Goal: Task Accomplishment & Management: Complete application form

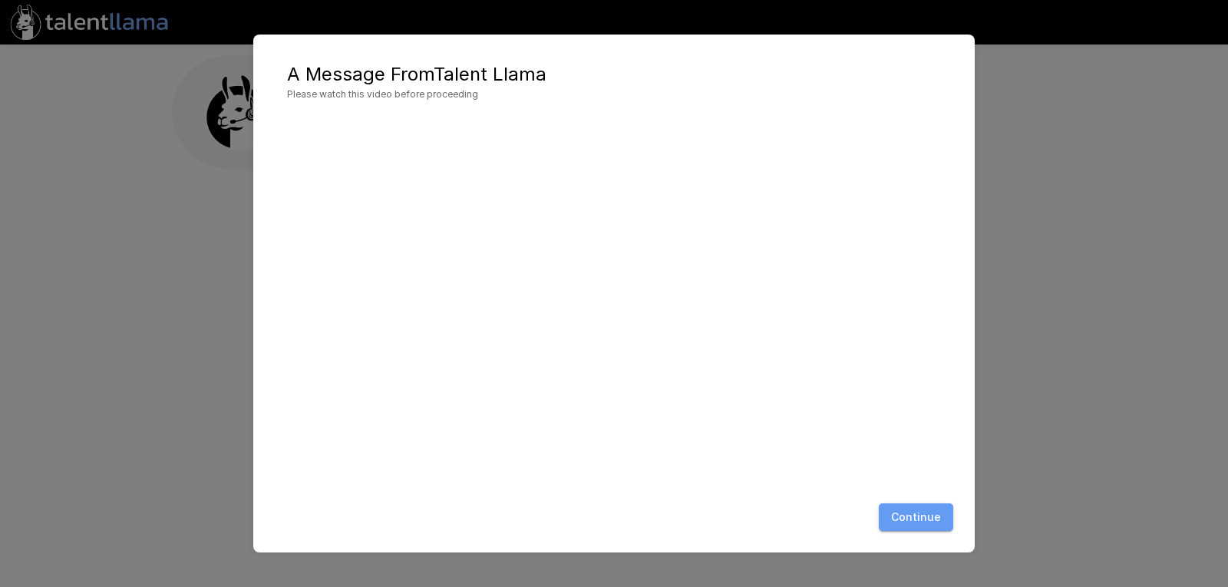
click at [925, 524] on button "Continue" at bounding box center [916, 517] width 74 height 28
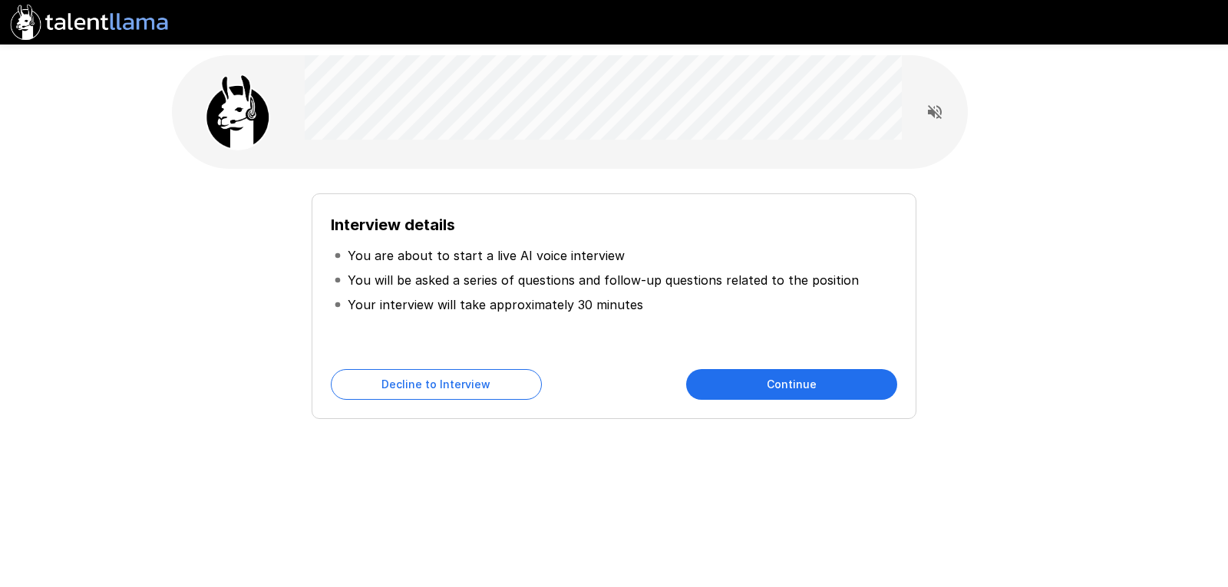
click at [814, 389] on button "Continue" at bounding box center [791, 384] width 211 height 31
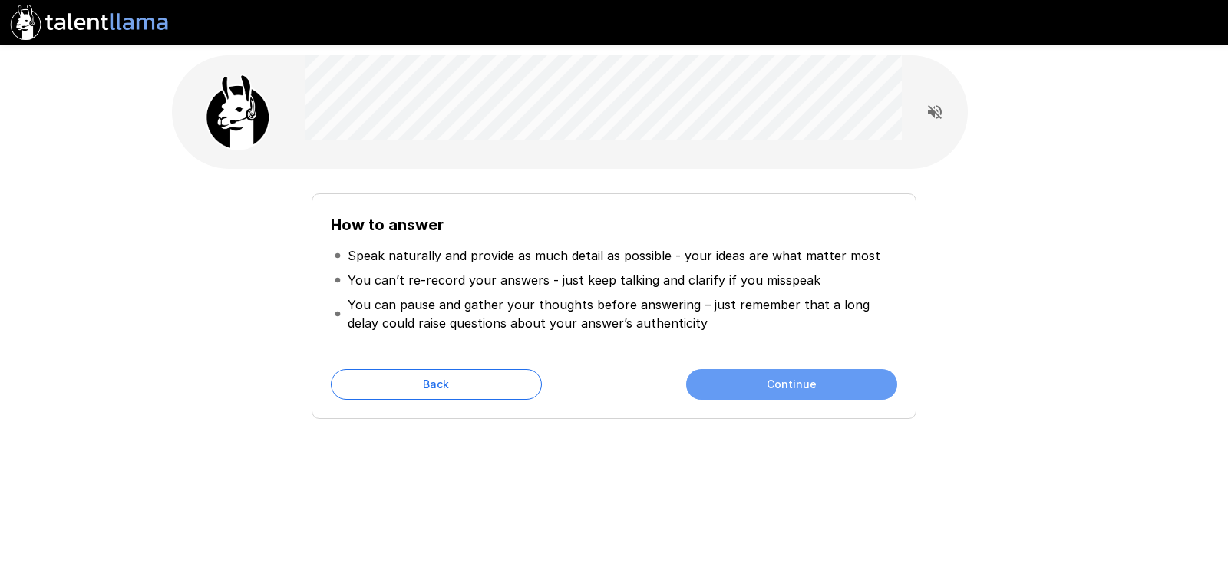
click at [814, 389] on button "Continue" at bounding box center [791, 384] width 211 height 31
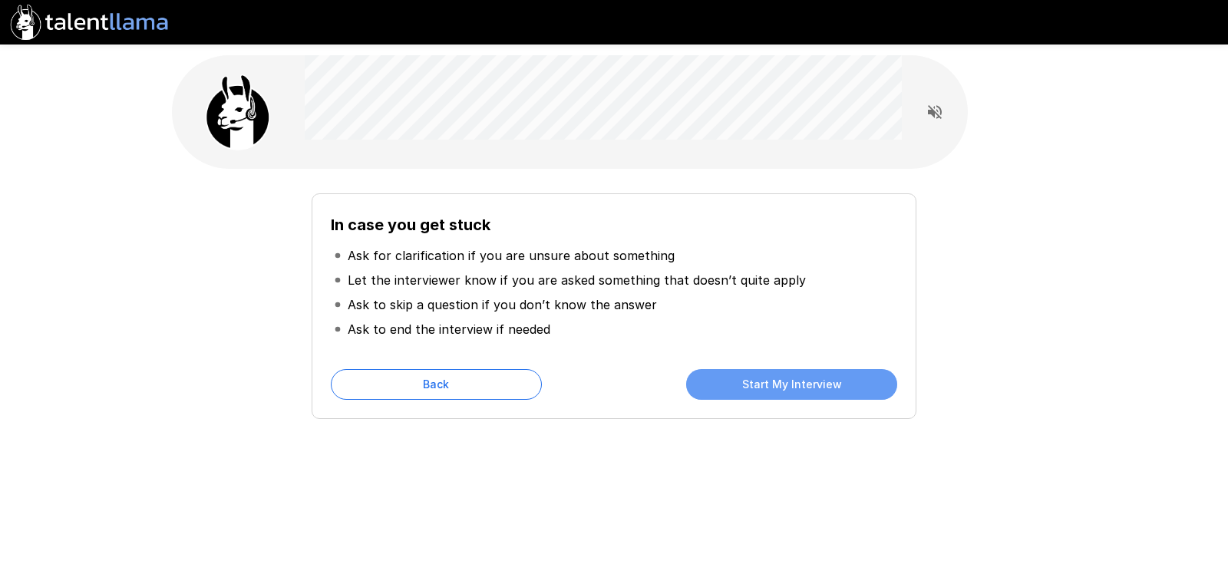
click at [814, 389] on button "Start My Interview" at bounding box center [791, 384] width 211 height 31
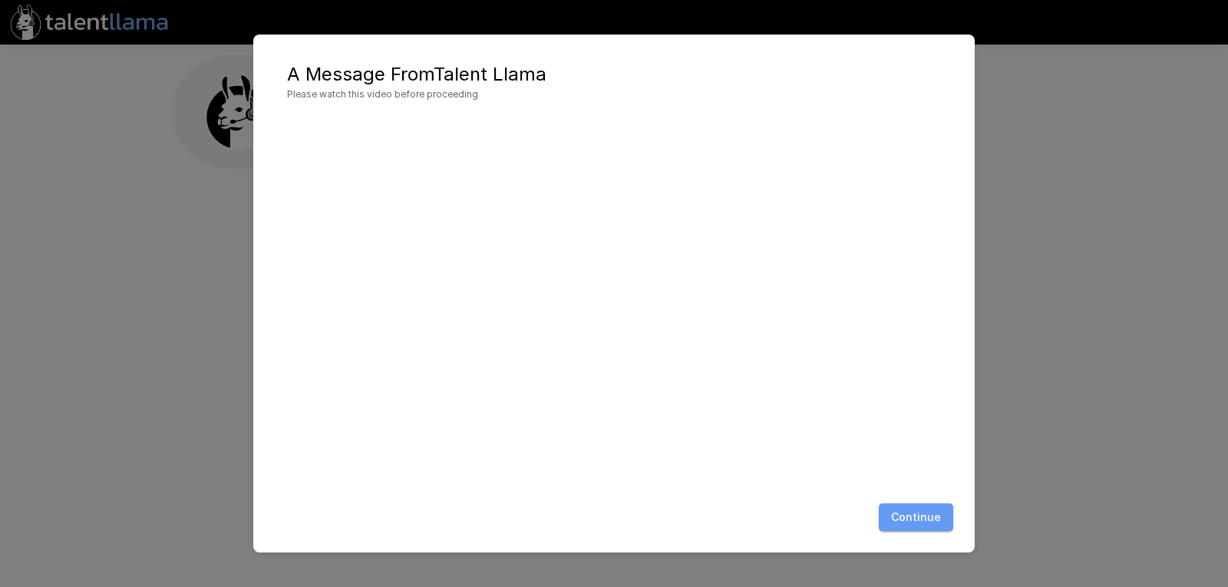
click at [920, 506] on button "Continue" at bounding box center [916, 517] width 74 height 28
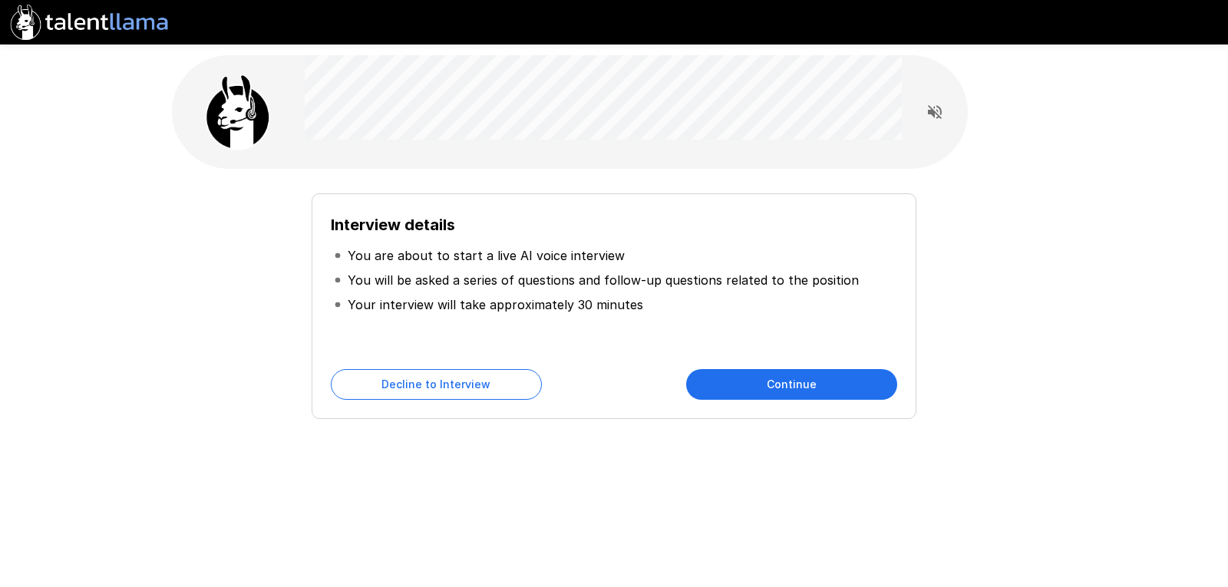
click at [850, 388] on button "Continue" at bounding box center [791, 384] width 211 height 31
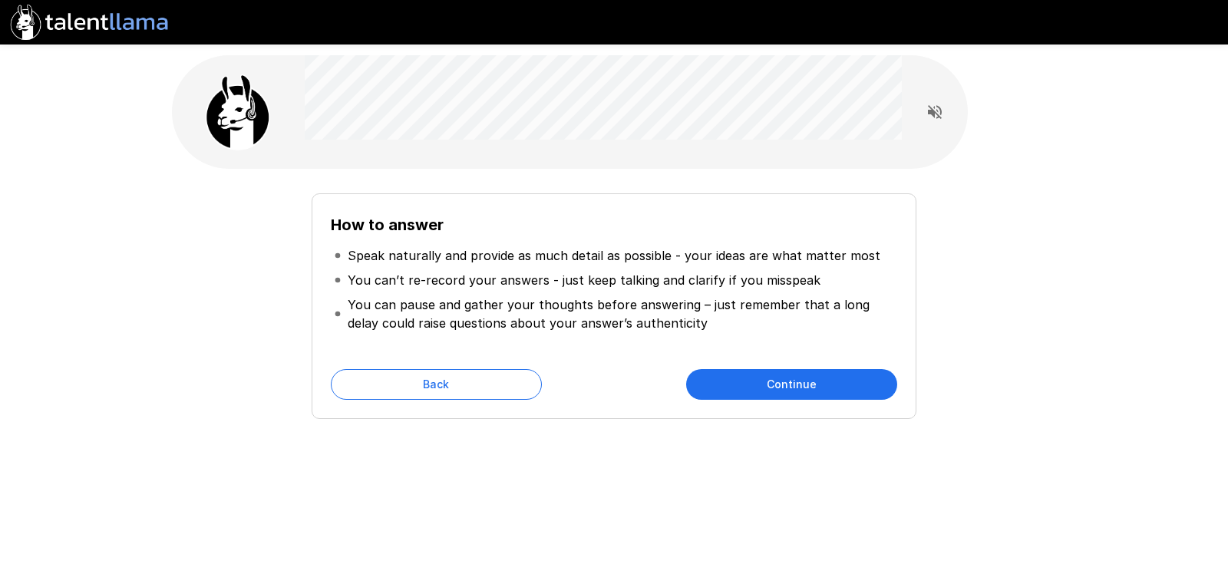
click at [850, 388] on button "Continue" at bounding box center [791, 384] width 211 height 31
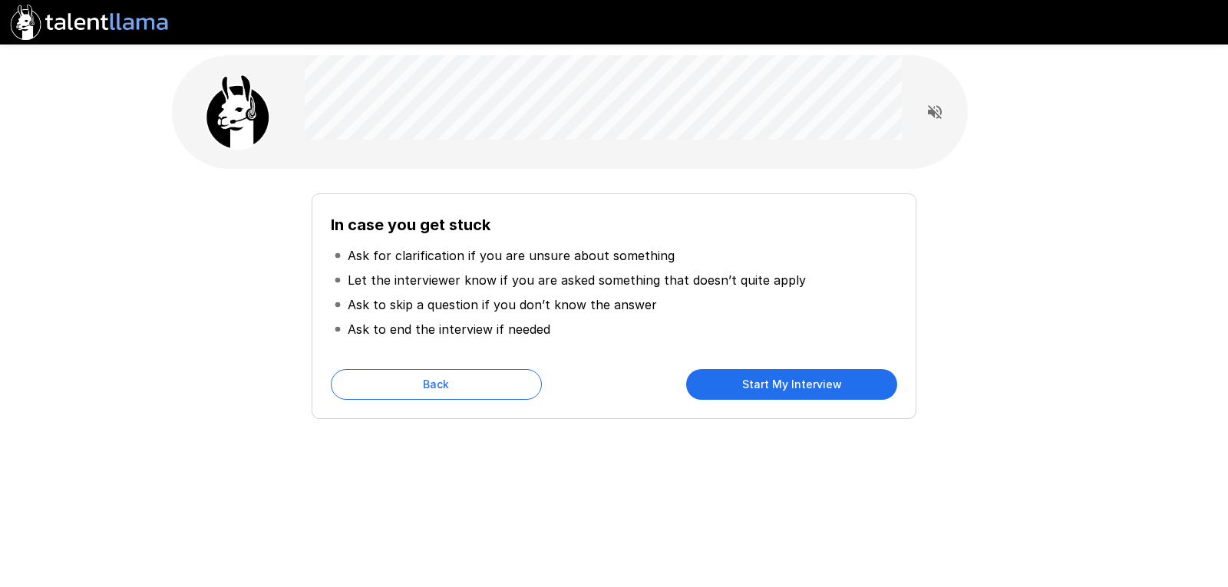
click at [850, 388] on button "Start My Interview" at bounding box center [791, 384] width 211 height 31
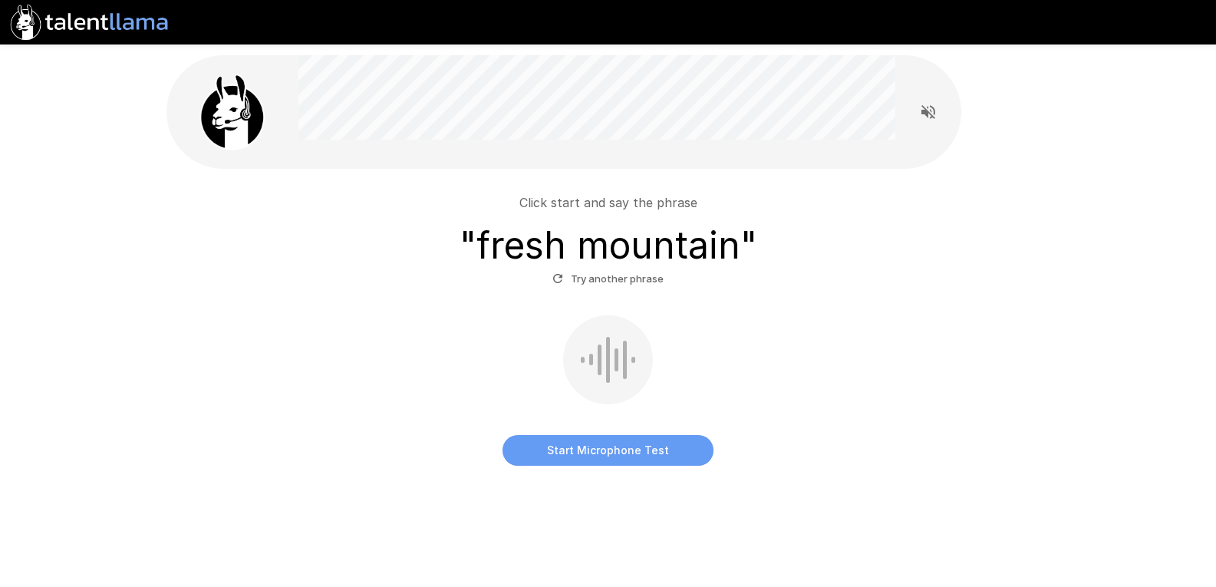
click at [630, 444] on button "Start Microphone Test" at bounding box center [608, 450] width 211 height 31
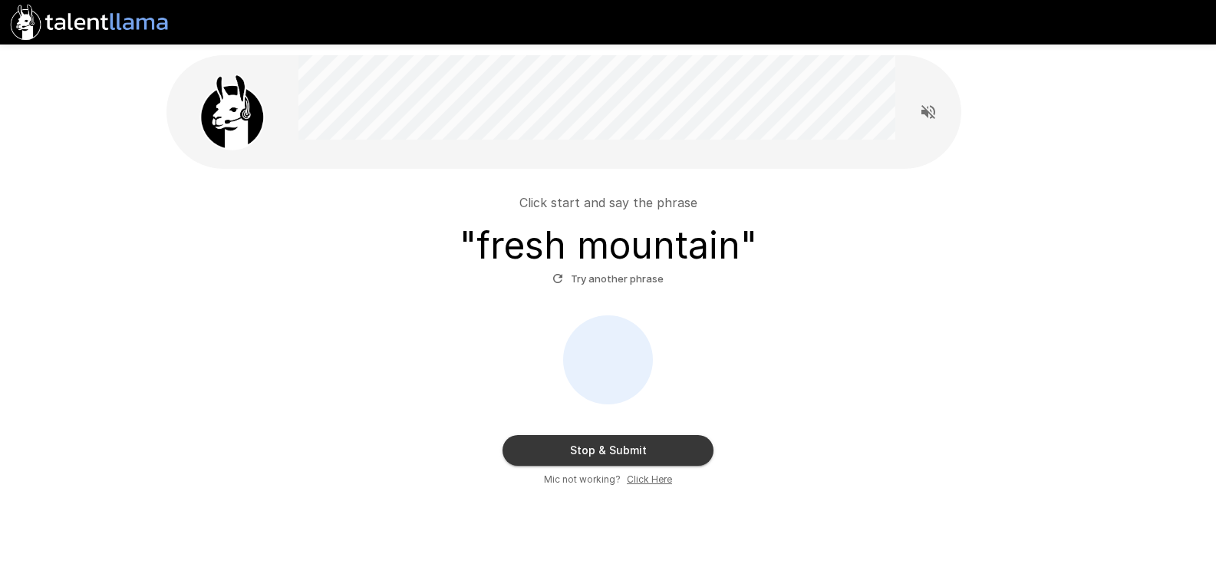
click at [630, 444] on button "Stop & Submit" at bounding box center [608, 450] width 211 height 31
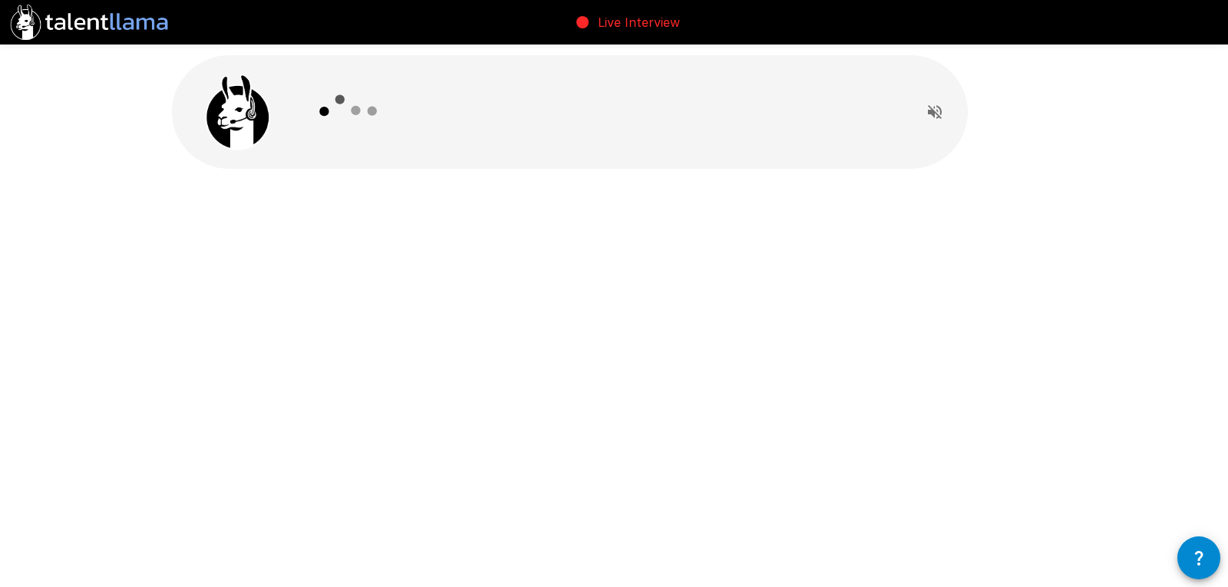
click at [600, 23] on p "Live Interview" at bounding box center [639, 22] width 82 height 18
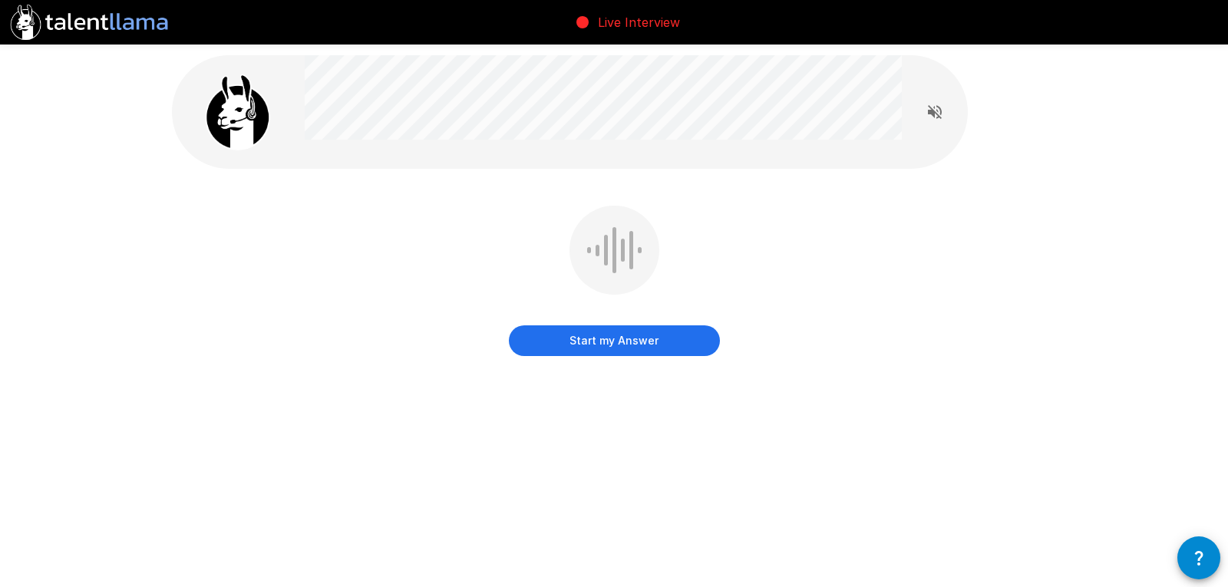
click at [662, 345] on button "Start my Answer" at bounding box center [614, 340] width 211 height 31
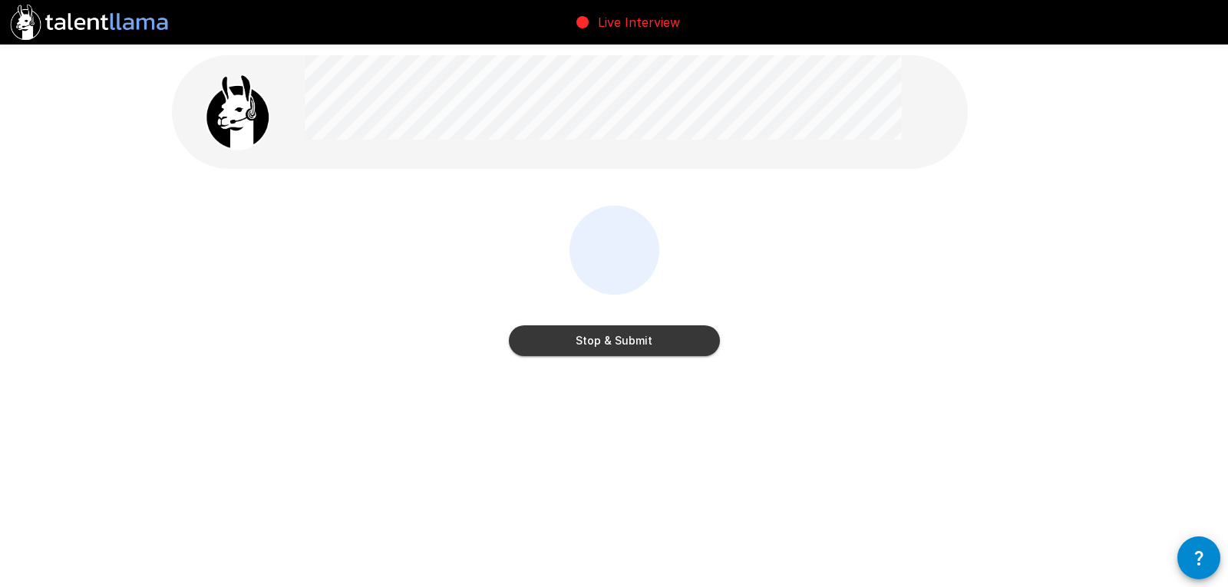
click at [662, 345] on button "Stop & Submit" at bounding box center [614, 340] width 211 height 31
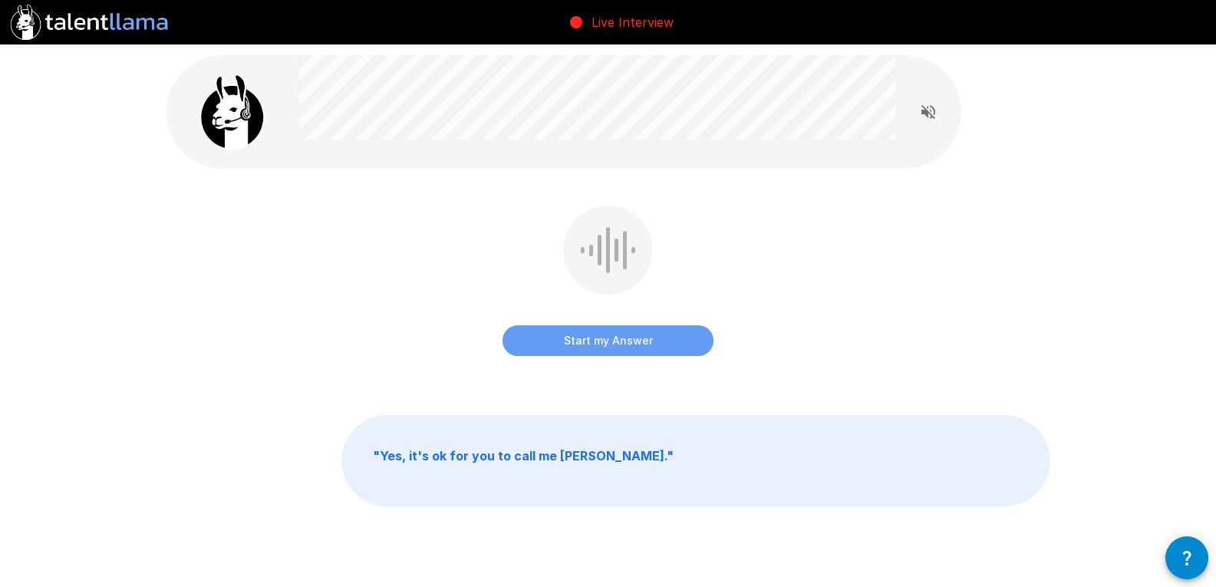
click at [662, 345] on button "Start my Answer" at bounding box center [608, 340] width 211 height 31
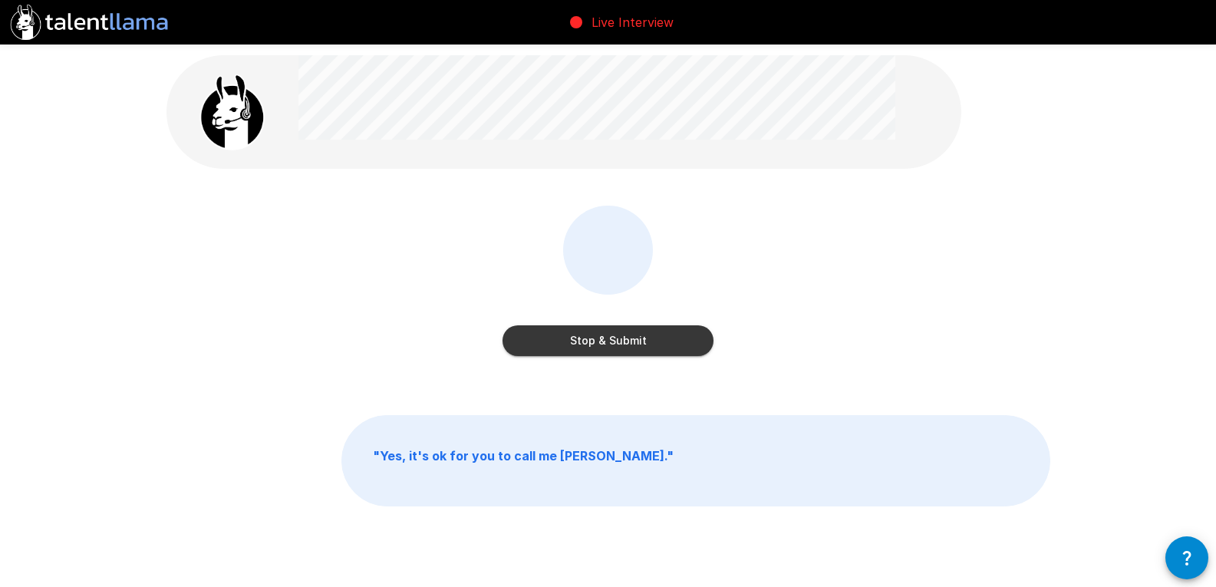
click at [662, 345] on button "Stop & Submit" at bounding box center [608, 340] width 211 height 31
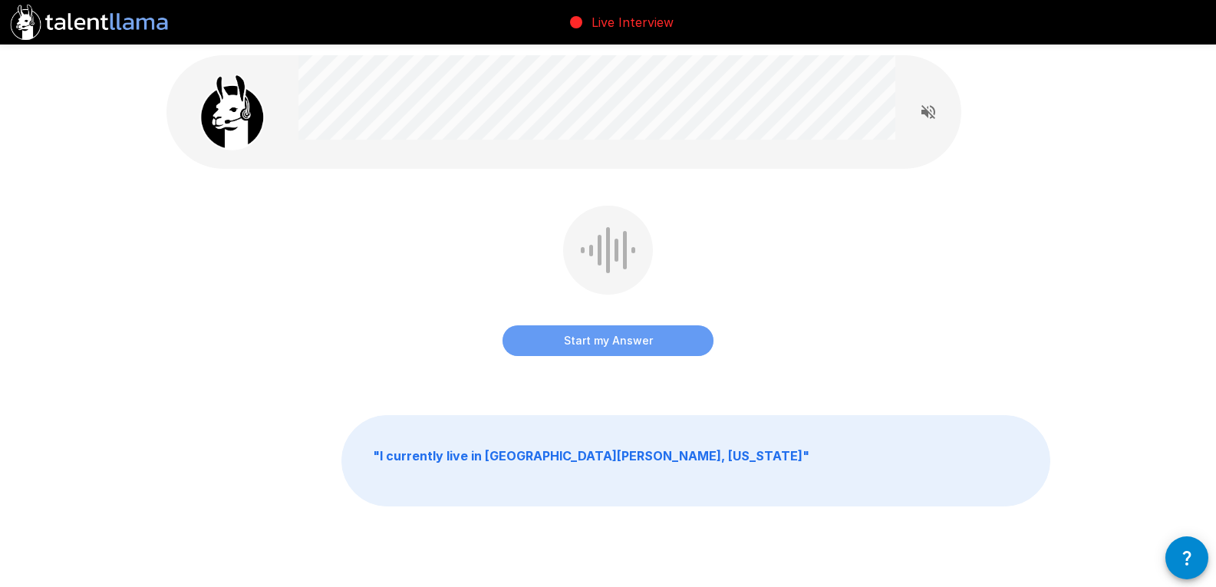
click at [662, 345] on button "Start my Answer" at bounding box center [608, 340] width 211 height 31
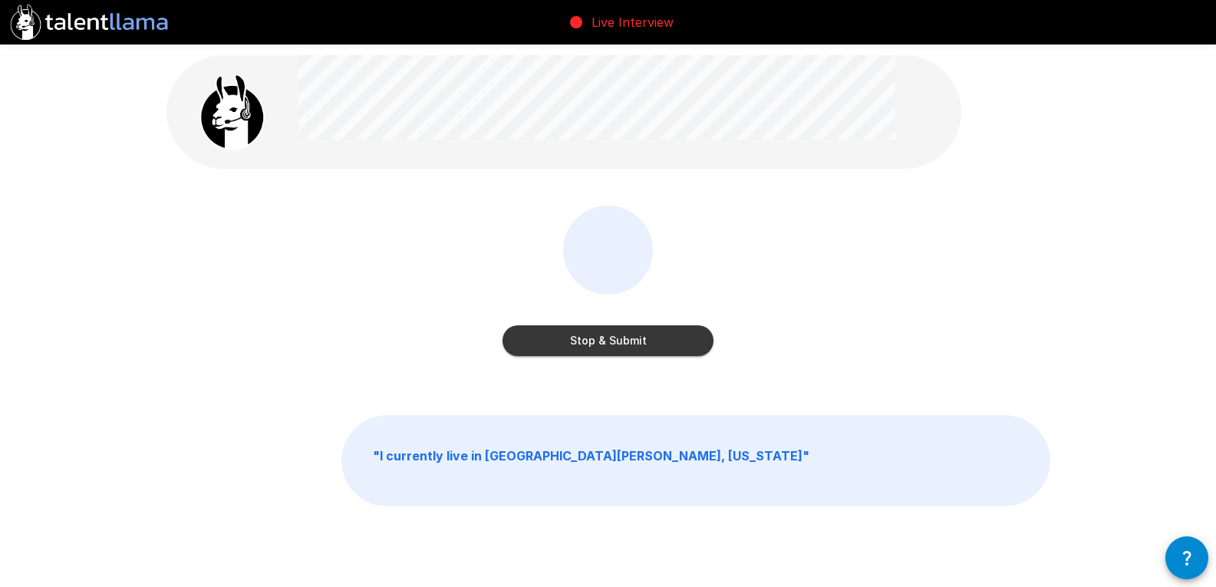
click at [662, 345] on button "Stop & Submit" at bounding box center [608, 340] width 211 height 31
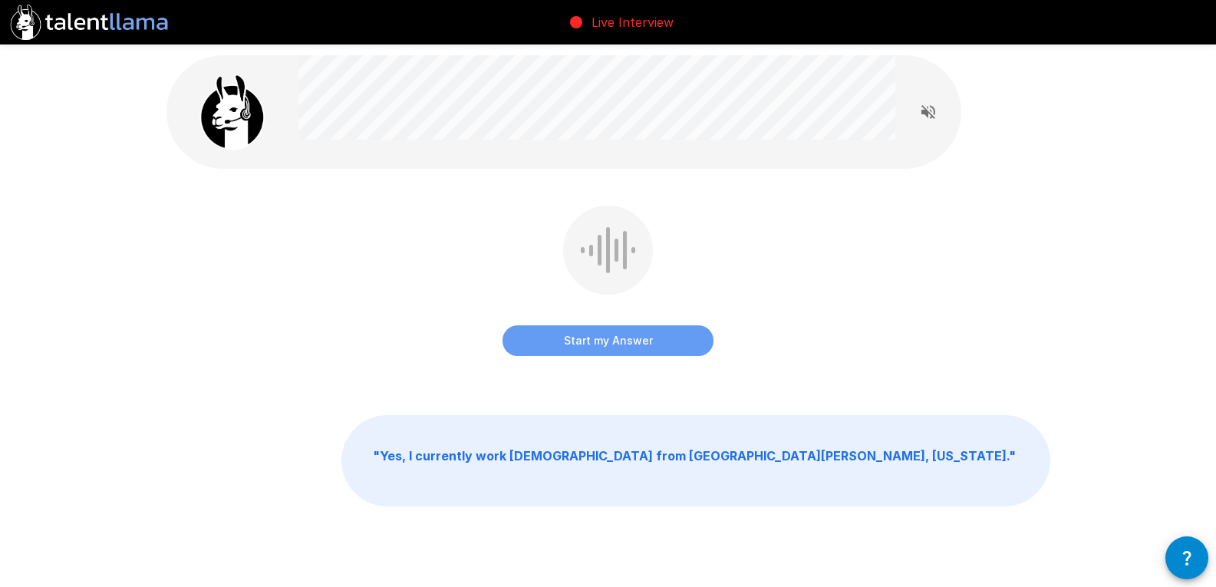
click at [662, 345] on button "Start my Answer" at bounding box center [608, 340] width 211 height 31
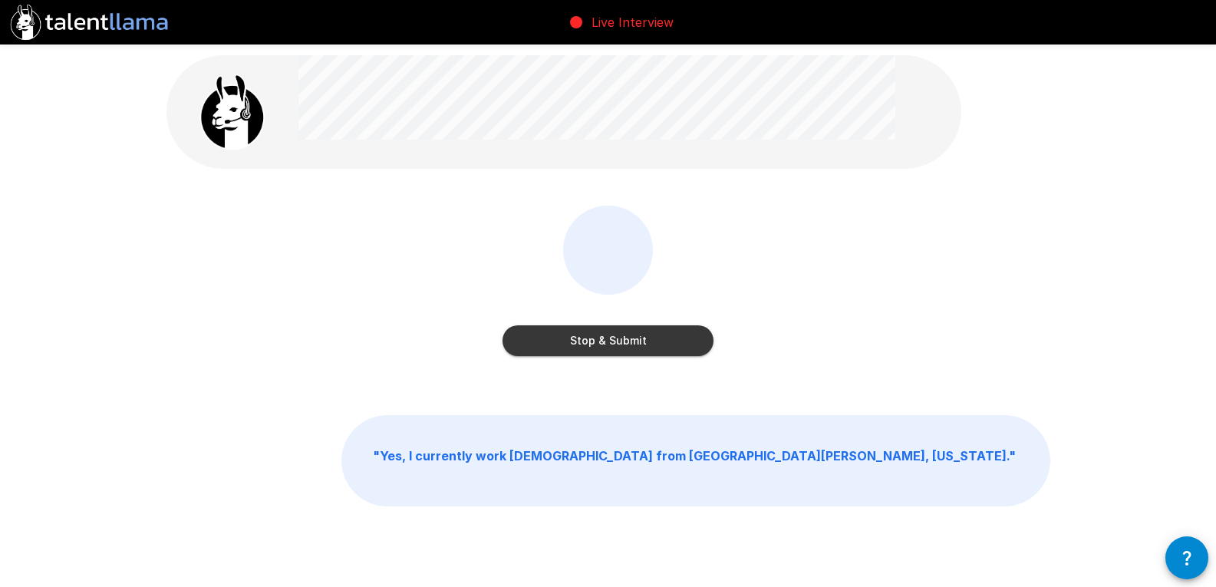
click at [662, 345] on button "Stop & Submit" at bounding box center [608, 340] width 211 height 31
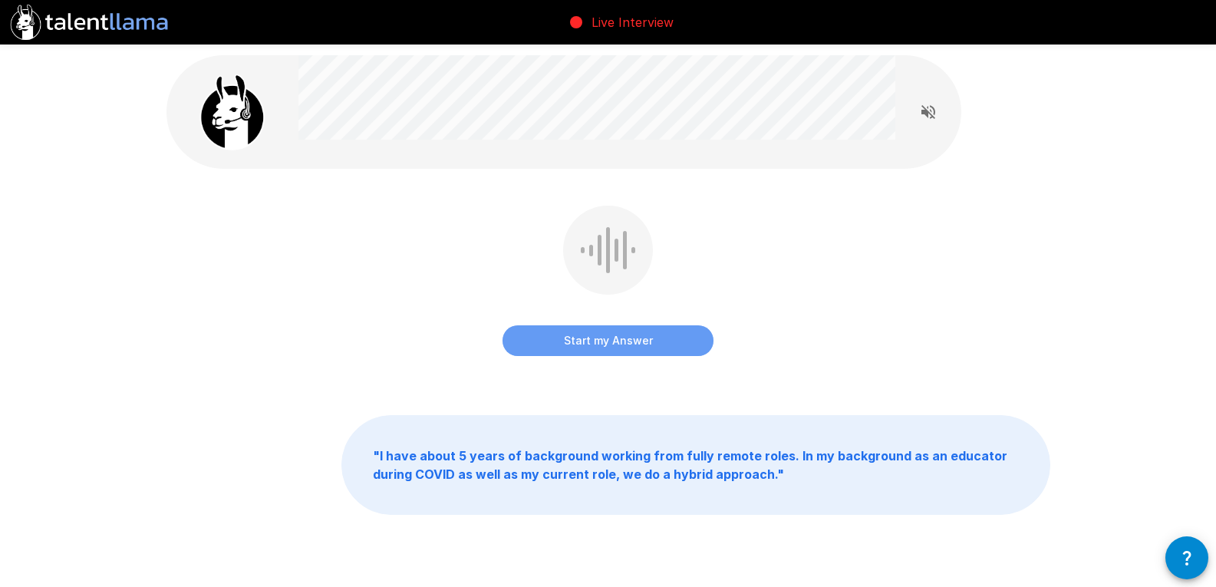
click at [662, 345] on button "Start my Answer" at bounding box center [608, 340] width 211 height 31
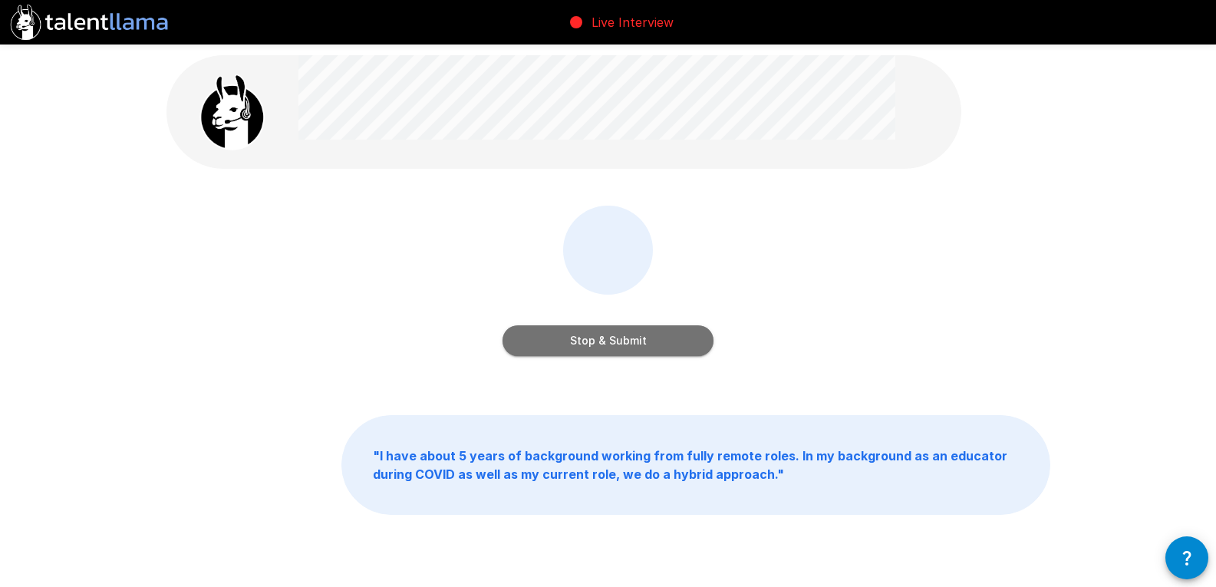
click at [662, 345] on button "Stop & Submit" at bounding box center [608, 340] width 211 height 31
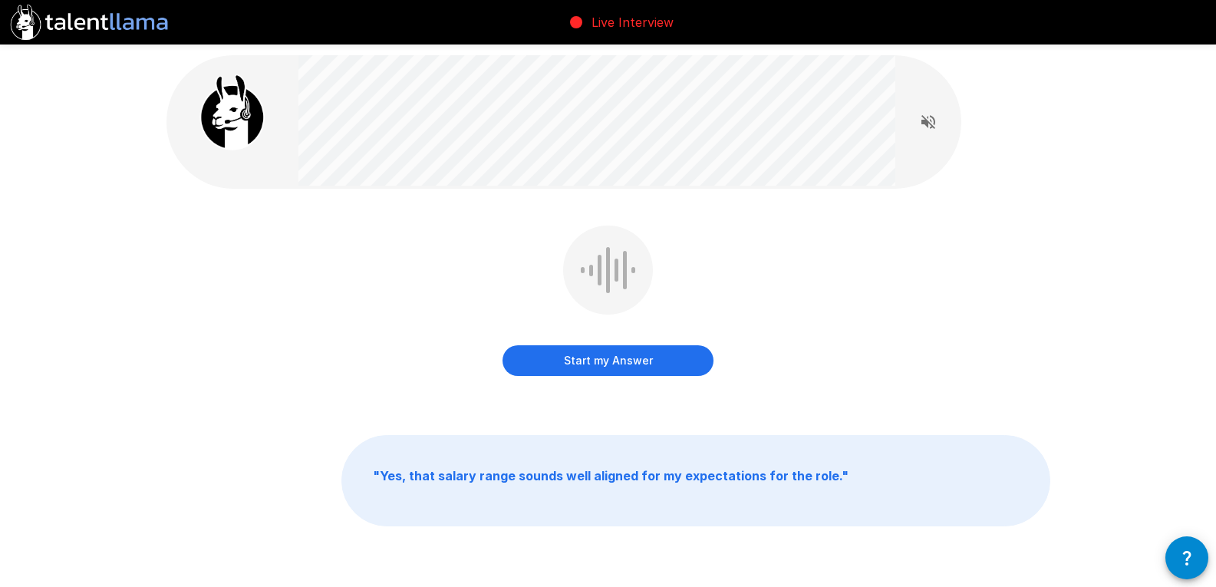
click at [662, 345] on button "Start my Answer" at bounding box center [608, 360] width 211 height 31
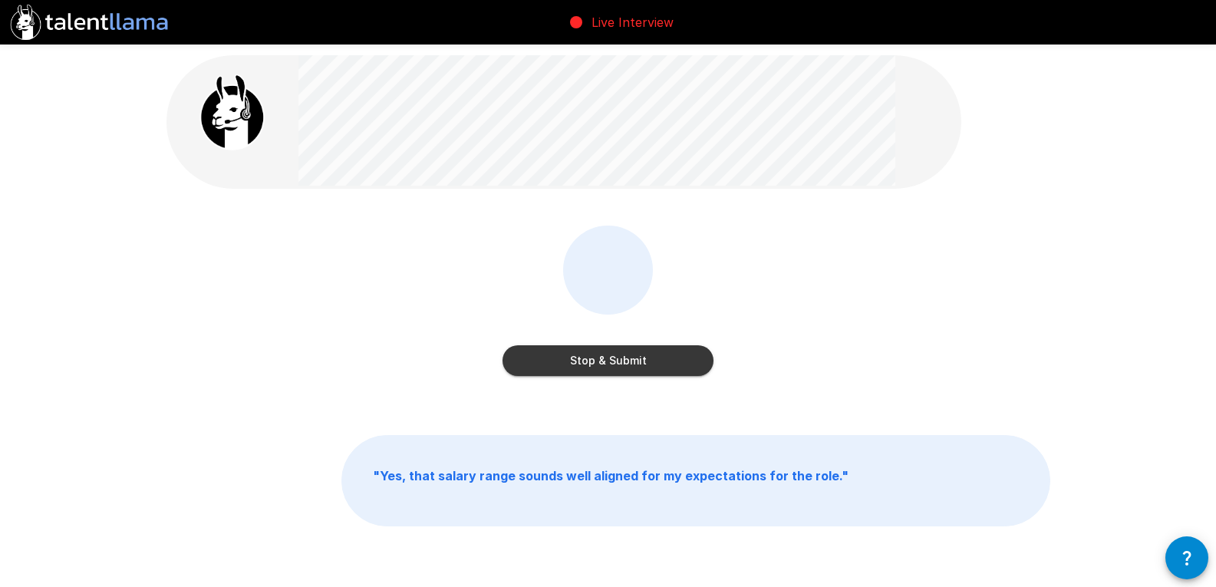
click at [640, 355] on button "Stop & Submit" at bounding box center [608, 360] width 211 height 31
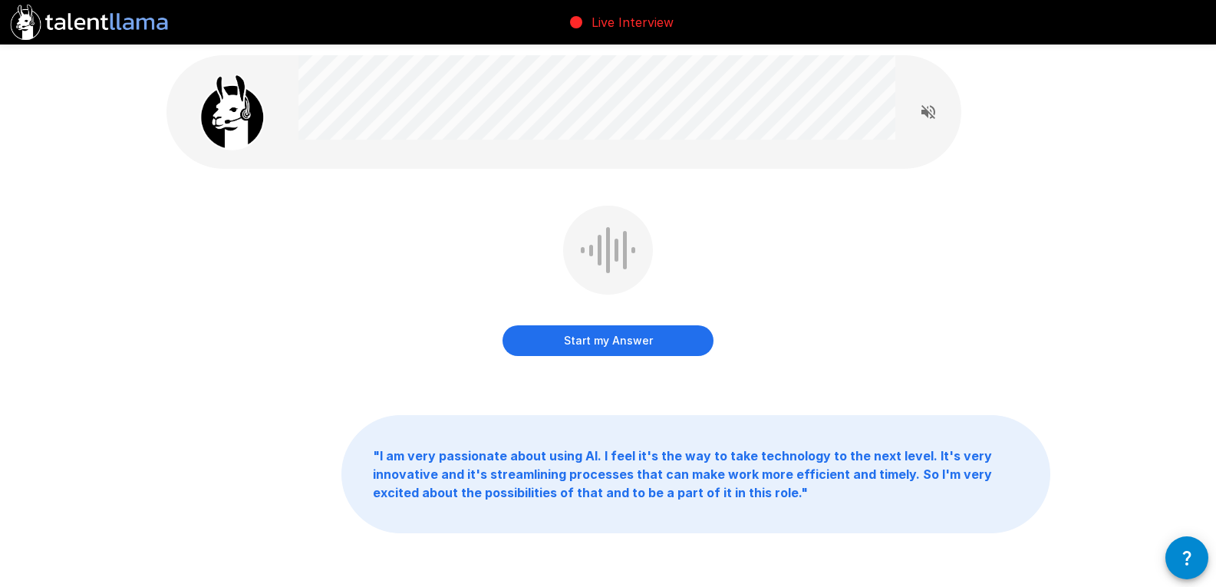
click at [640, 355] on button "Start my Answer" at bounding box center [608, 340] width 211 height 31
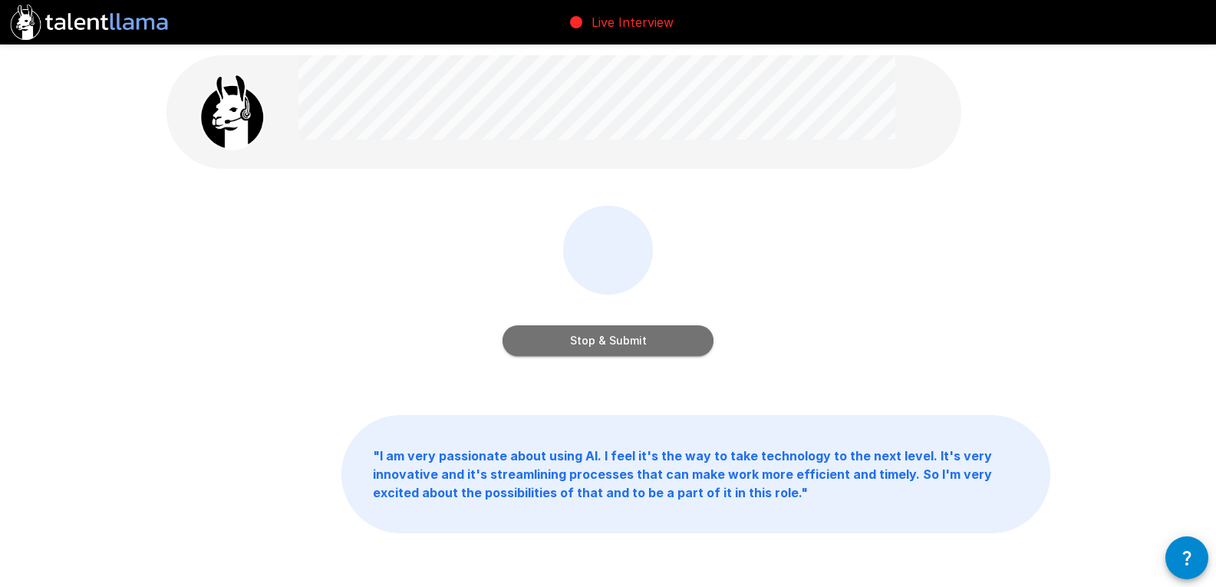
click at [640, 355] on button "Stop & Submit" at bounding box center [608, 340] width 211 height 31
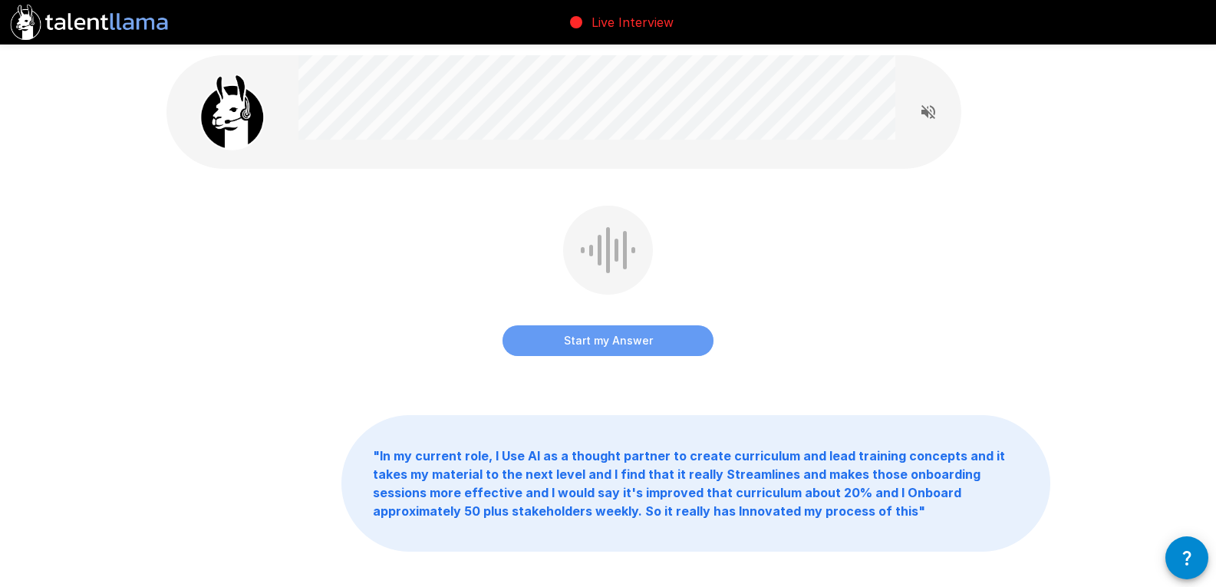
click at [640, 355] on button "Start my Answer" at bounding box center [608, 340] width 211 height 31
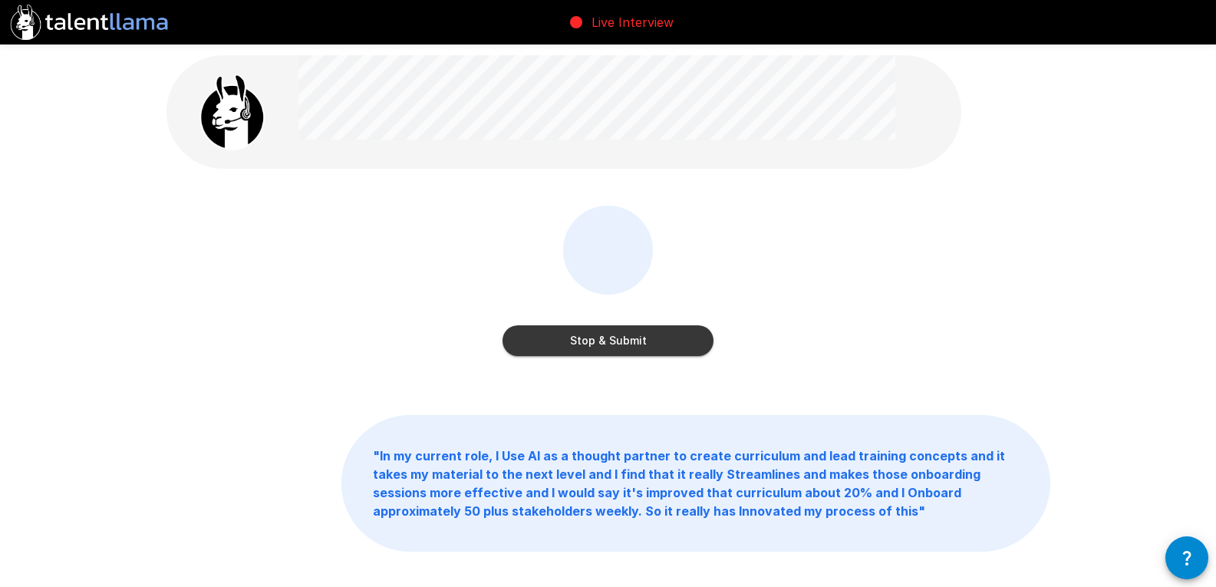
click at [640, 355] on button "Stop & Submit" at bounding box center [608, 340] width 211 height 31
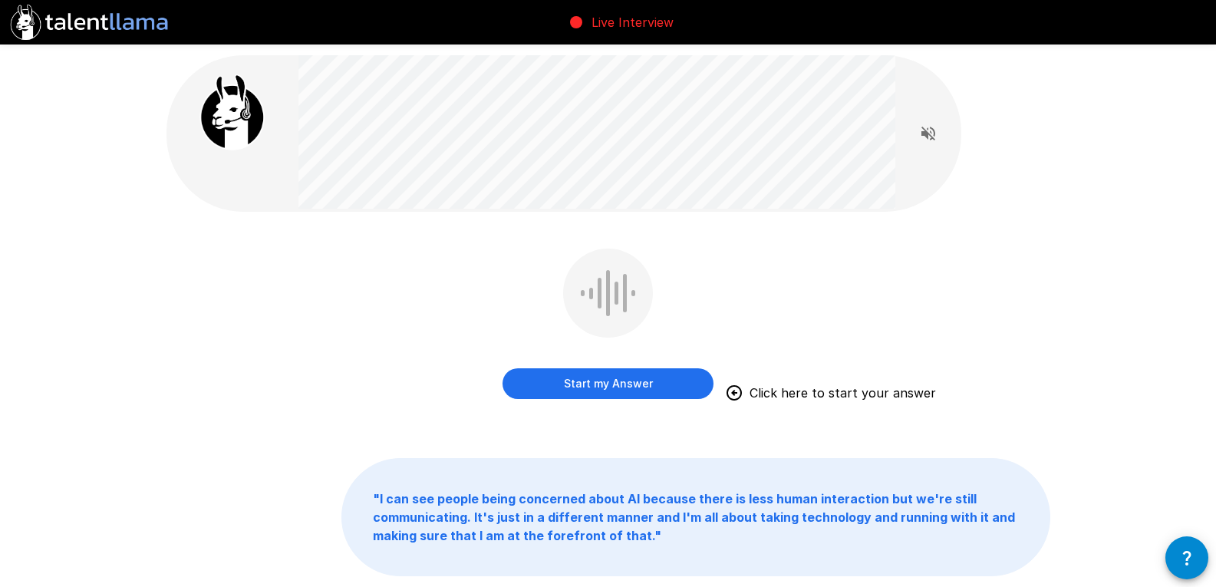
click at [620, 388] on button "Start my Answer" at bounding box center [608, 383] width 211 height 31
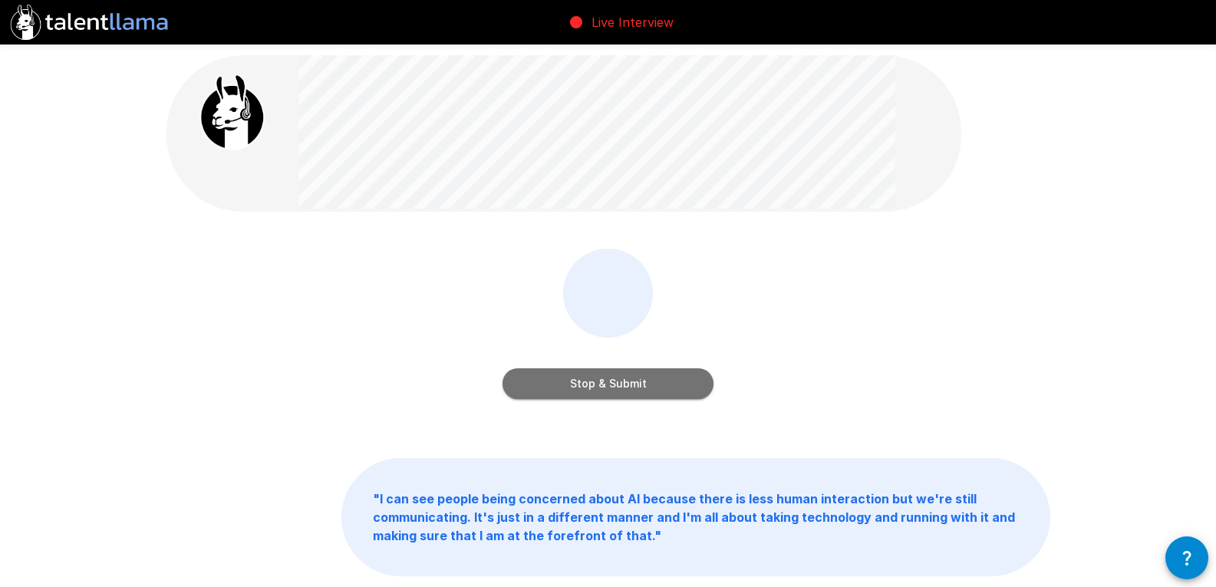
click at [620, 388] on button "Stop & Submit" at bounding box center [608, 383] width 211 height 31
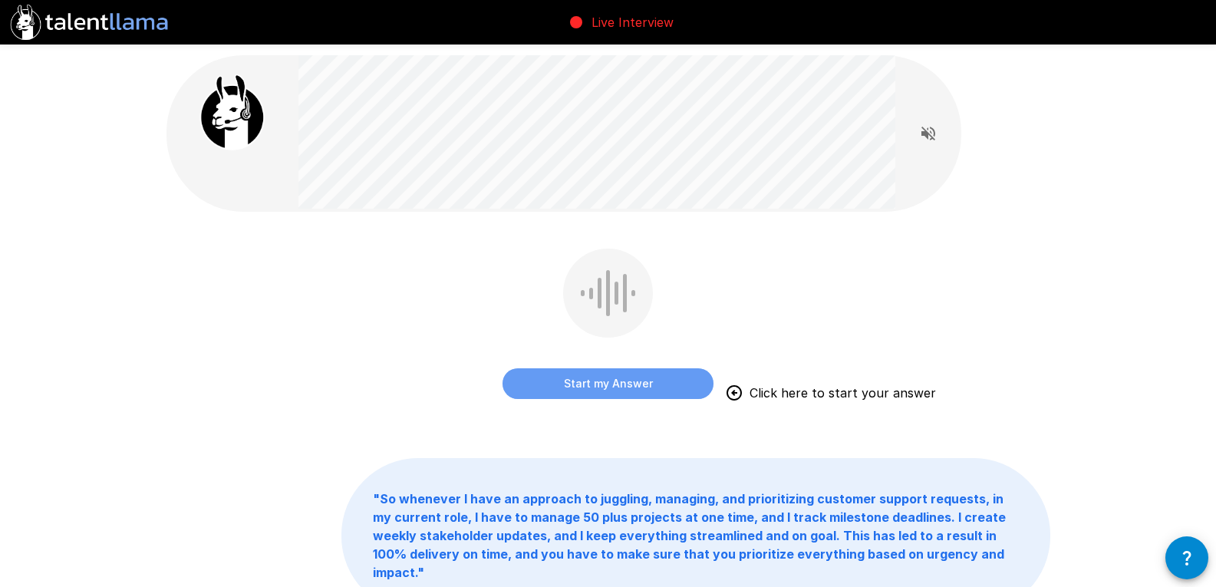
click at [620, 388] on button "Start my Answer" at bounding box center [608, 383] width 211 height 31
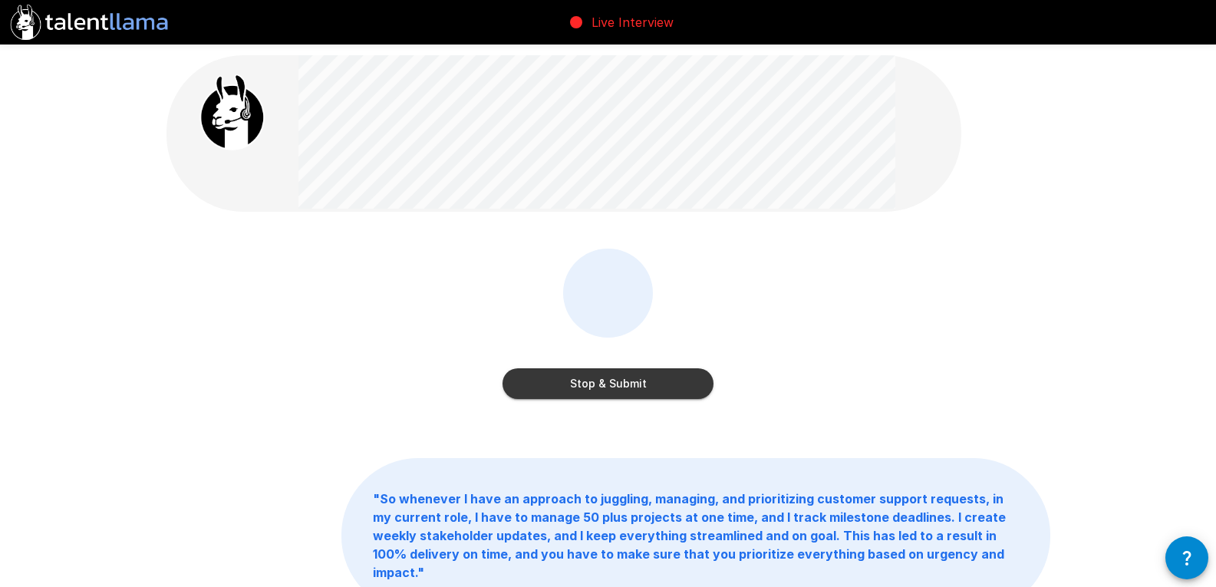
click at [620, 388] on button "Stop & Submit" at bounding box center [608, 383] width 211 height 31
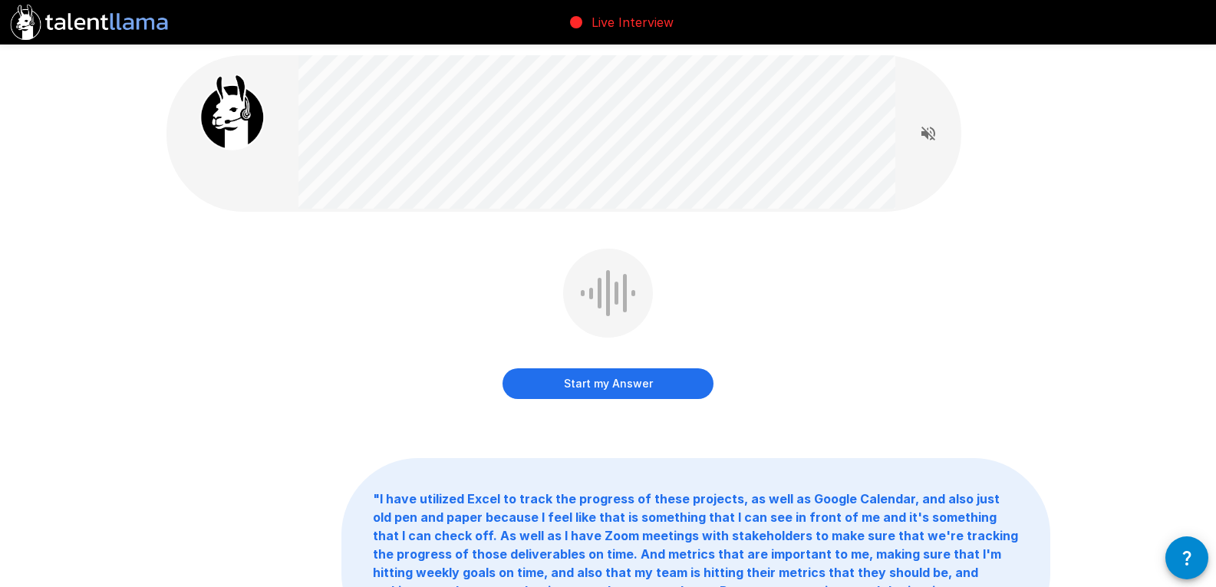
click at [620, 388] on button "Start my Answer" at bounding box center [608, 383] width 211 height 31
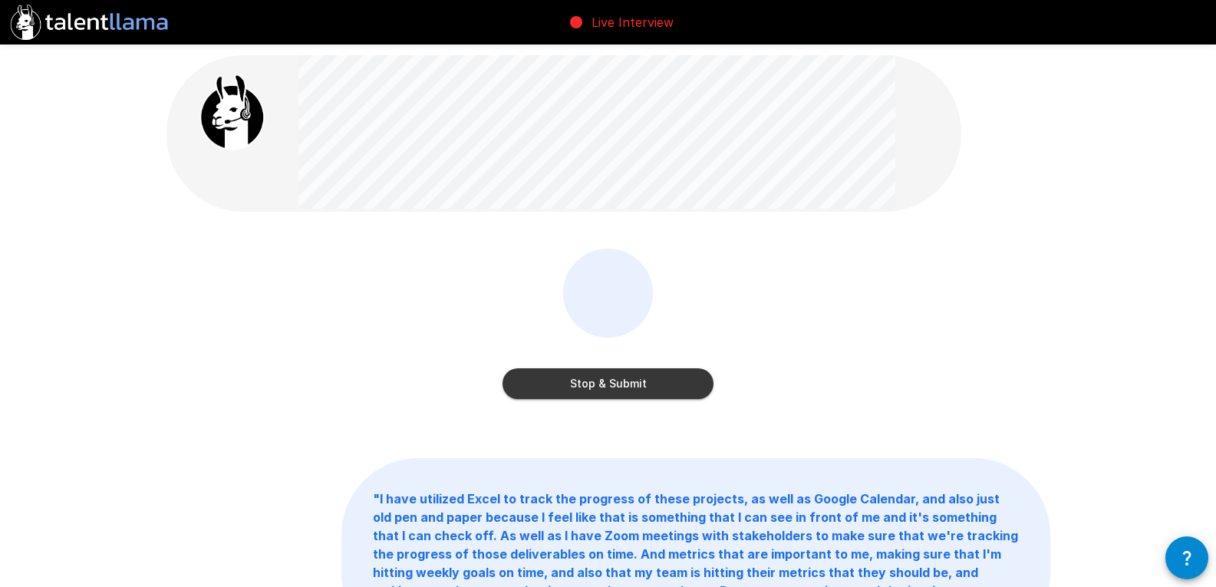
click at [620, 388] on button "Stop & Submit" at bounding box center [608, 383] width 211 height 31
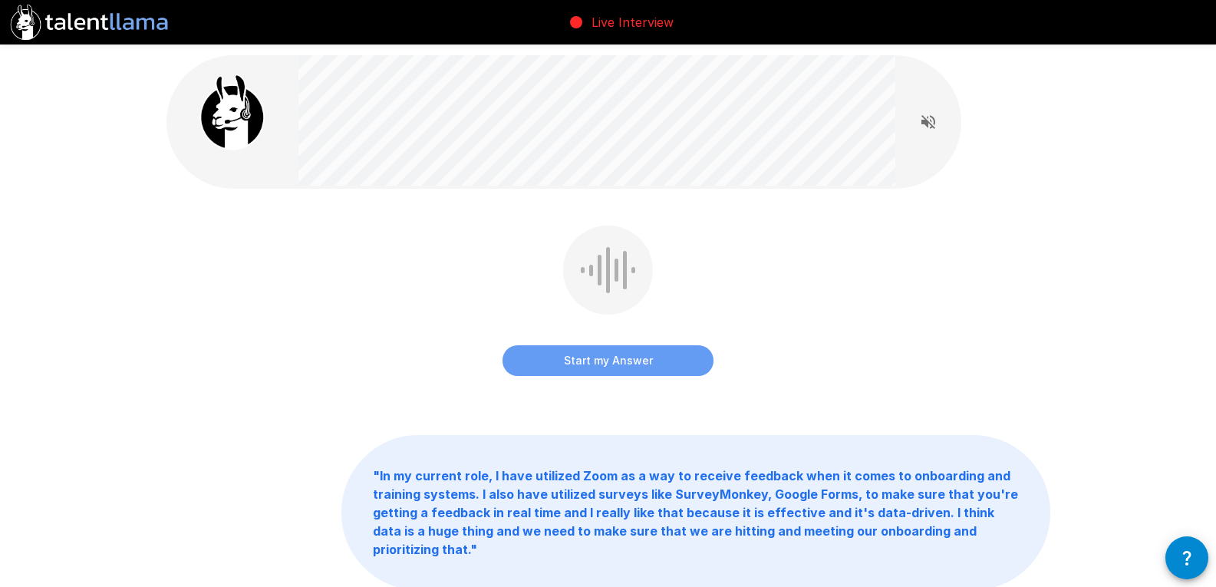
click at [628, 354] on button "Start my Answer" at bounding box center [608, 360] width 211 height 31
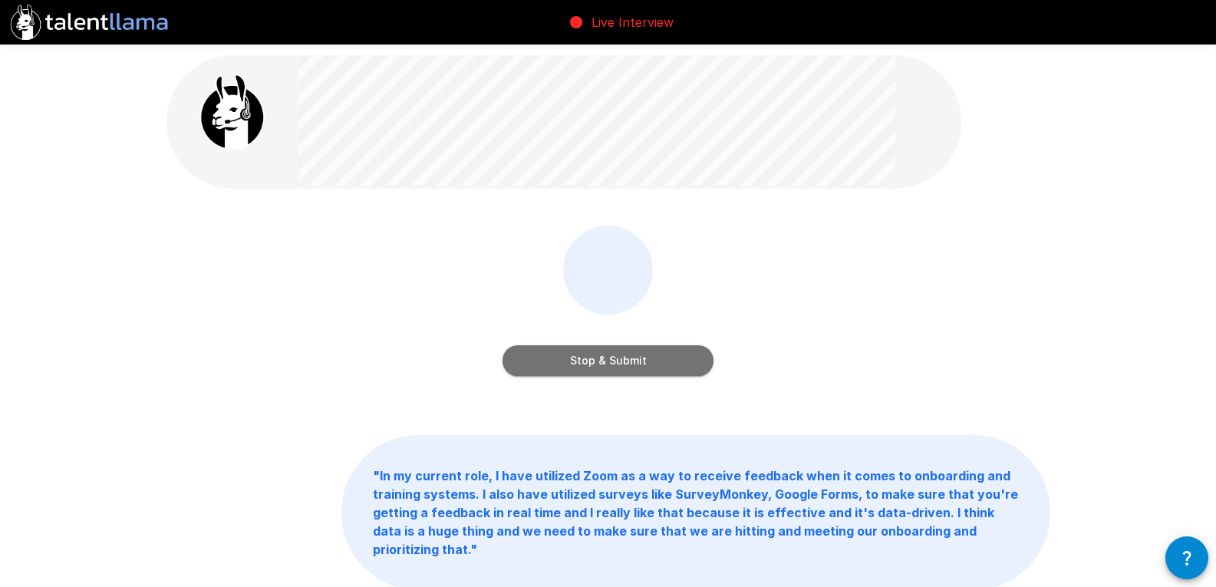
click at [628, 354] on button "Stop & Submit" at bounding box center [608, 360] width 211 height 31
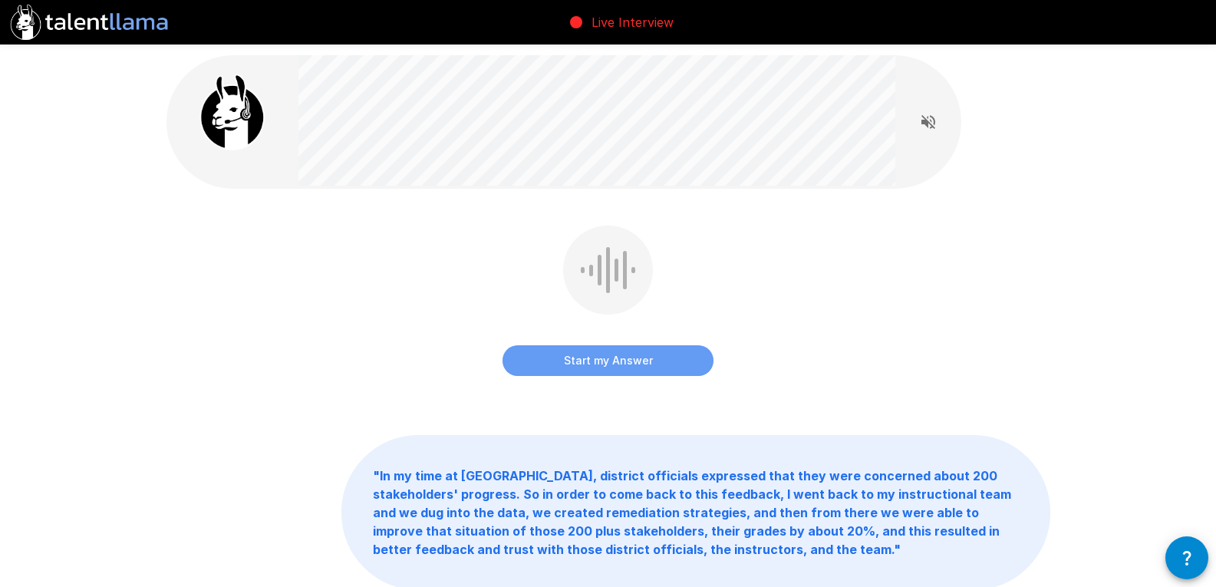
click at [628, 354] on button "Start my Answer" at bounding box center [608, 360] width 211 height 31
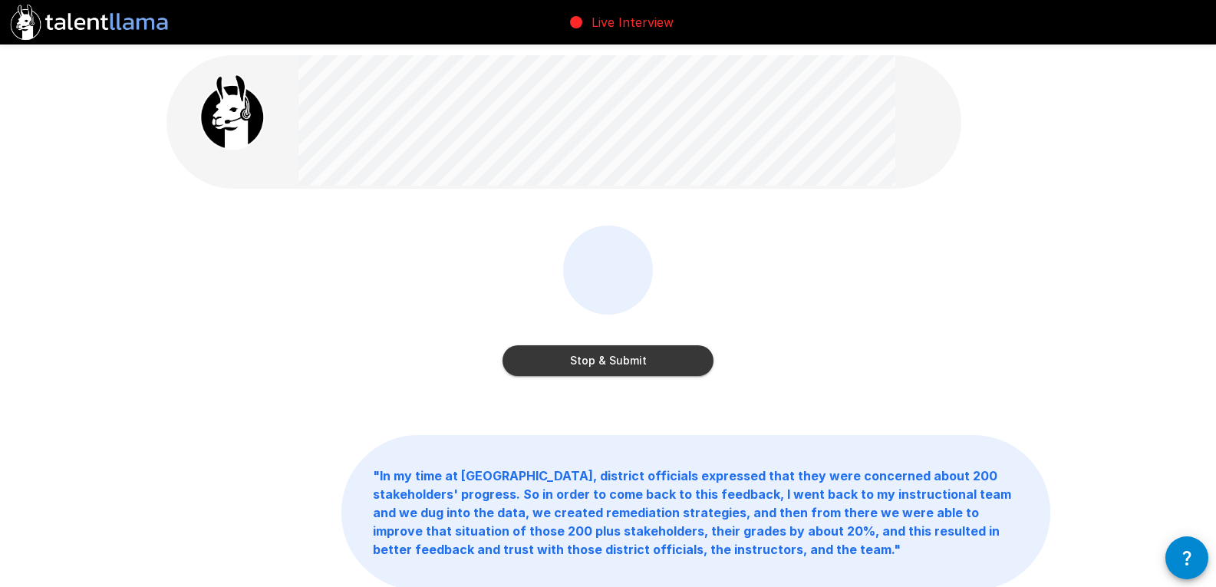
click at [628, 354] on button "Stop & Submit" at bounding box center [608, 360] width 211 height 31
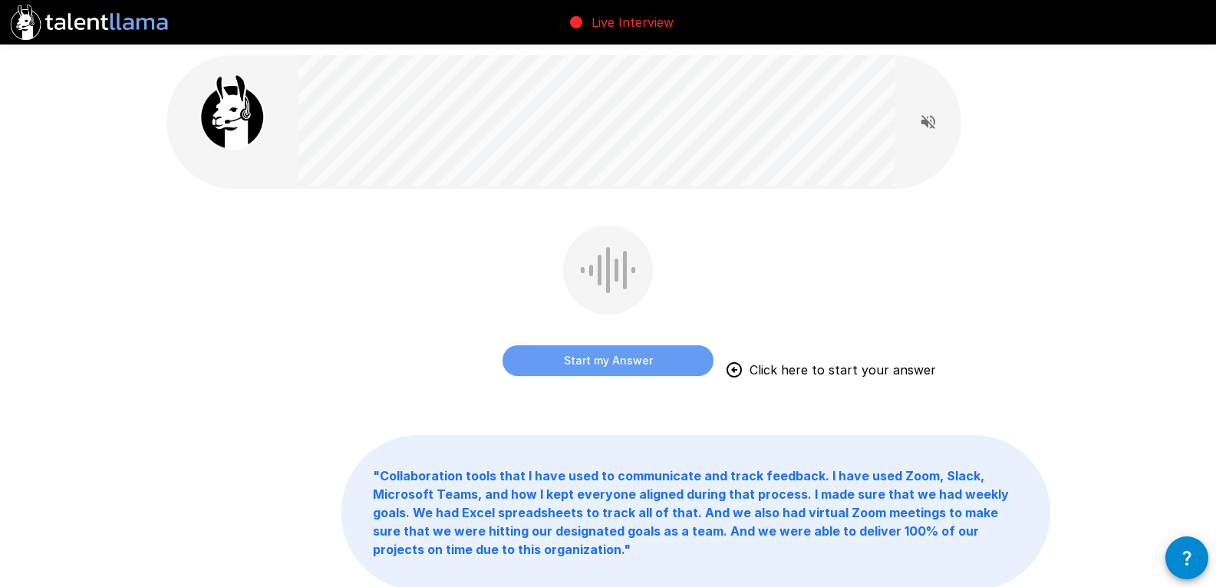
click at [628, 354] on button "Start my Answer" at bounding box center [608, 360] width 211 height 31
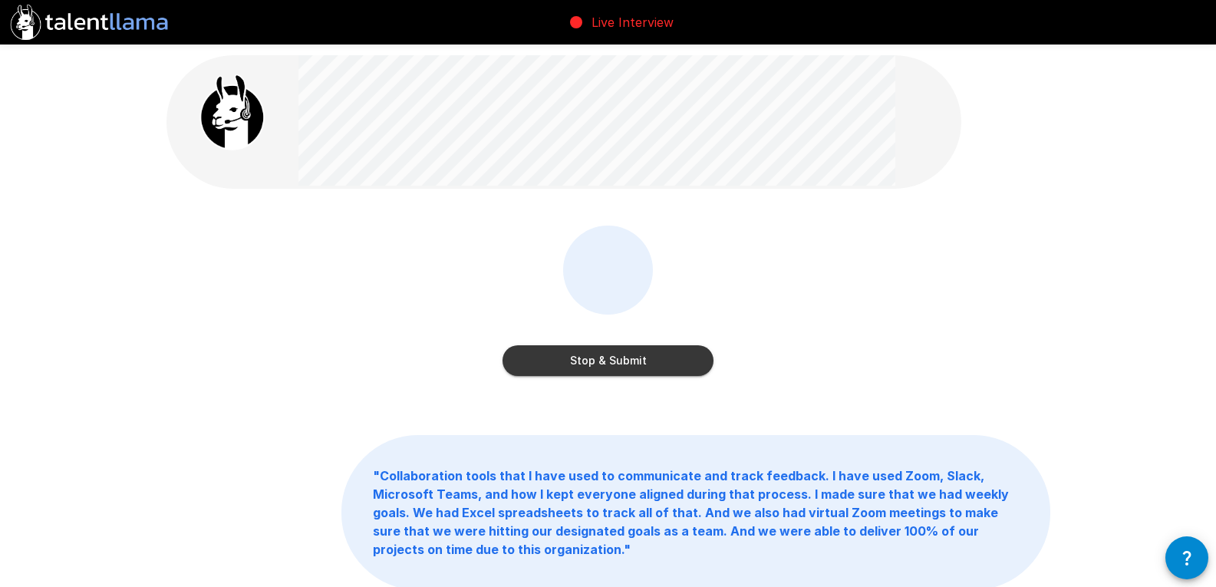
click at [628, 354] on button "Stop & Submit" at bounding box center [608, 360] width 211 height 31
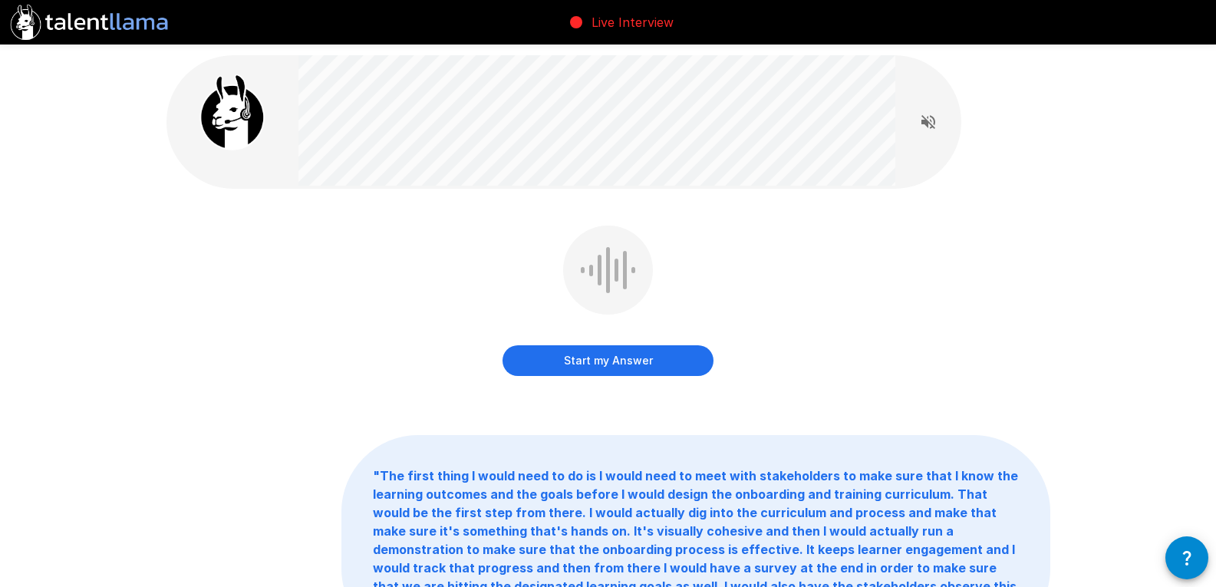
click at [628, 354] on button "Start my Answer" at bounding box center [608, 360] width 211 height 31
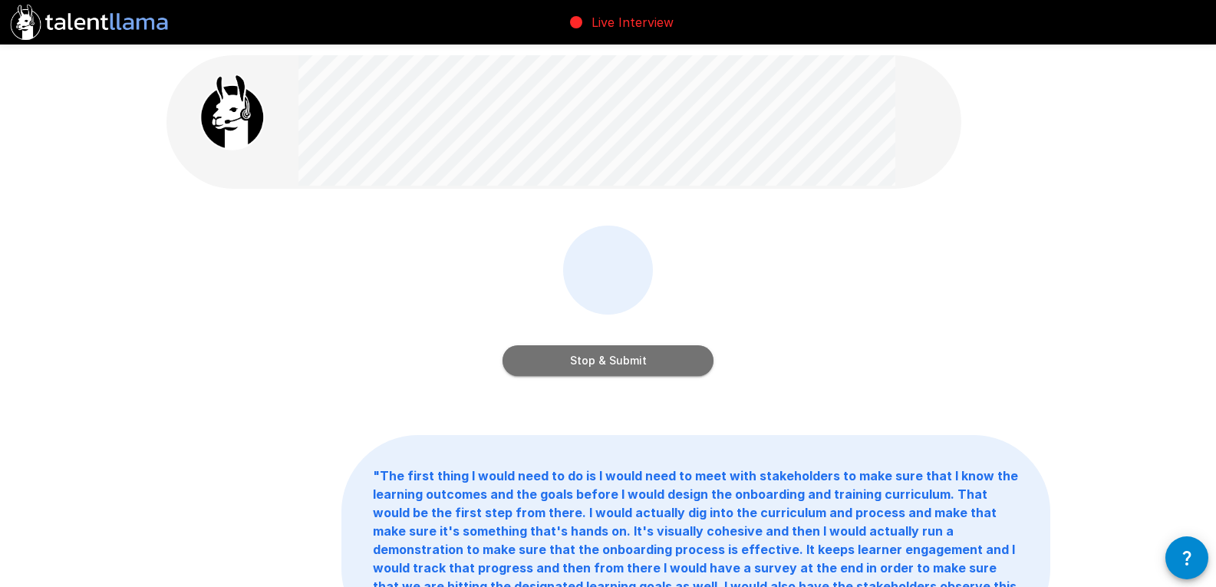
click at [628, 354] on button "Stop & Submit" at bounding box center [608, 360] width 211 height 31
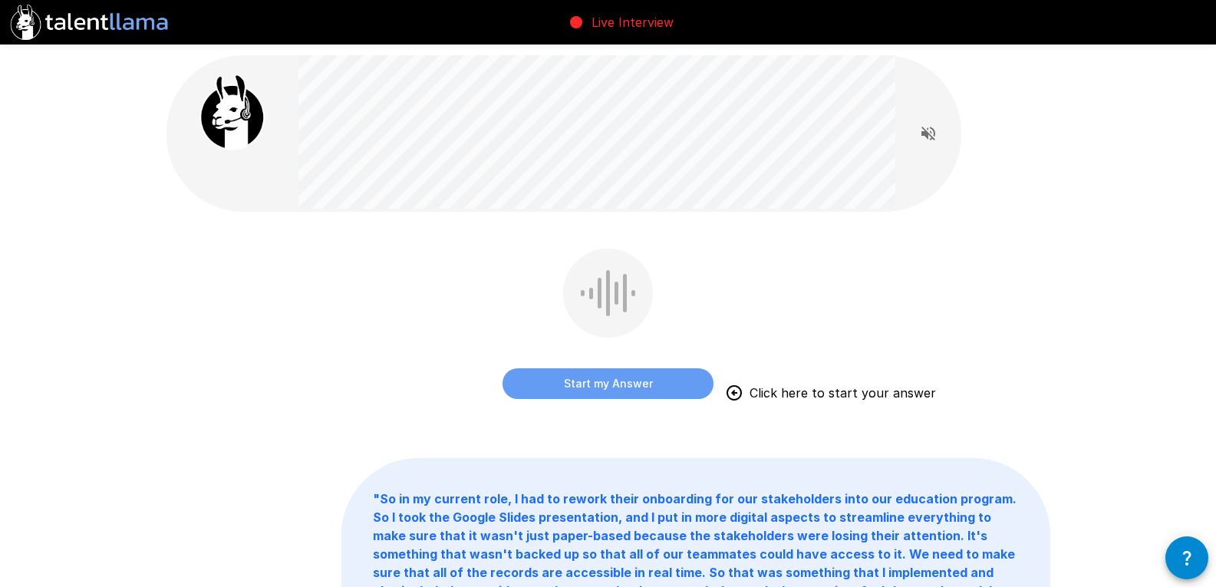
click at [629, 384] on button "Start my Answer" at bounding box center [608, 383] width 211 height 31
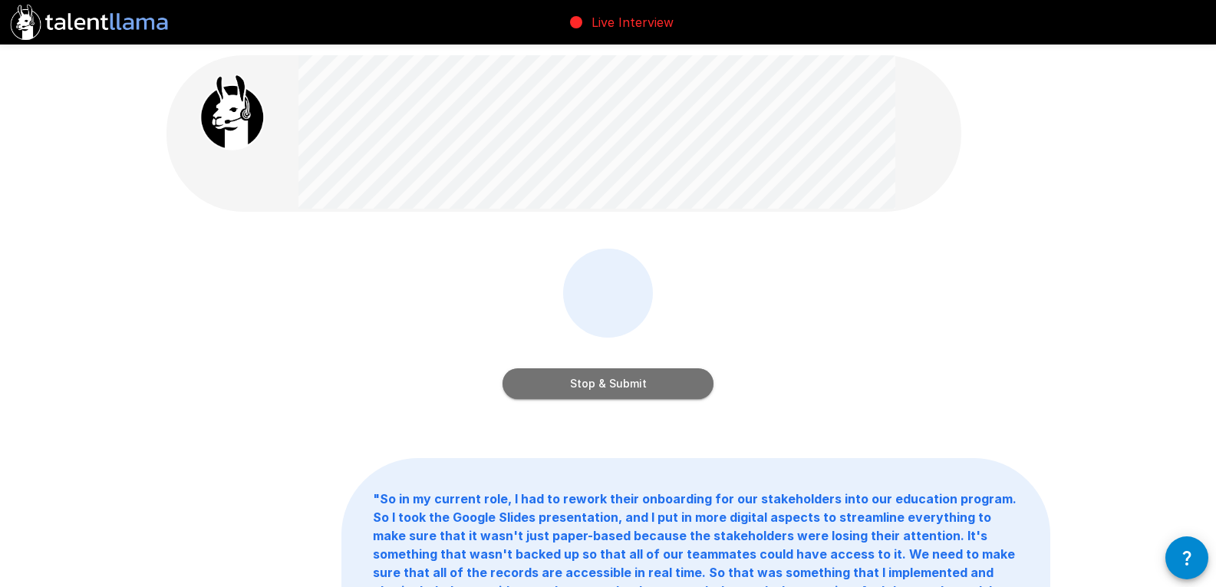
click at [629, 384] on button "Stop & Submit" at bounding box center [608, 383] width 211 height 31
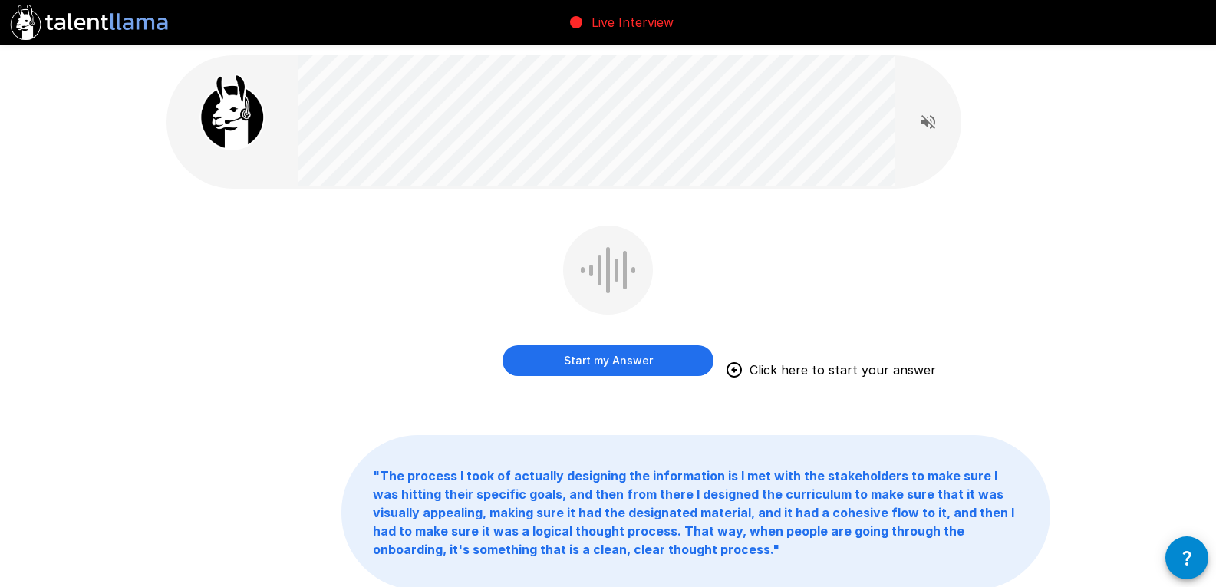
click at [584, 353] on button "Start my Answer" at bounding box center [608, 360] width 211 height 31
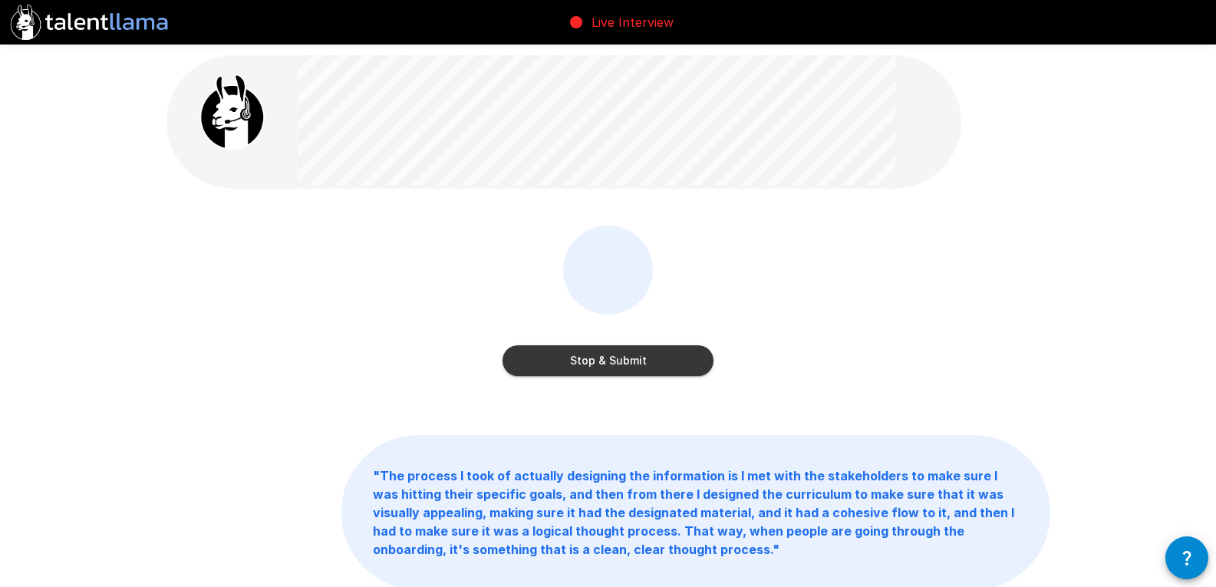
click at [584, 353] on button "Stop & Submit" at bounding box center [608, 360] width 211 height 31
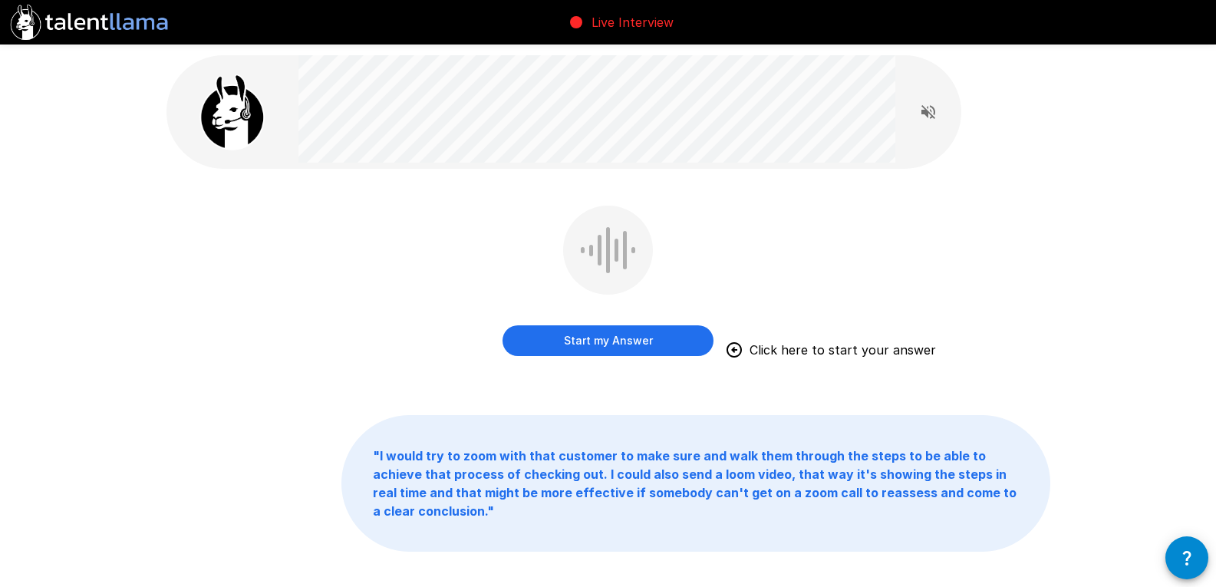
click at [584, 353] on button "Start my Answer" at bounding box center [608, 340] width 211 height 31
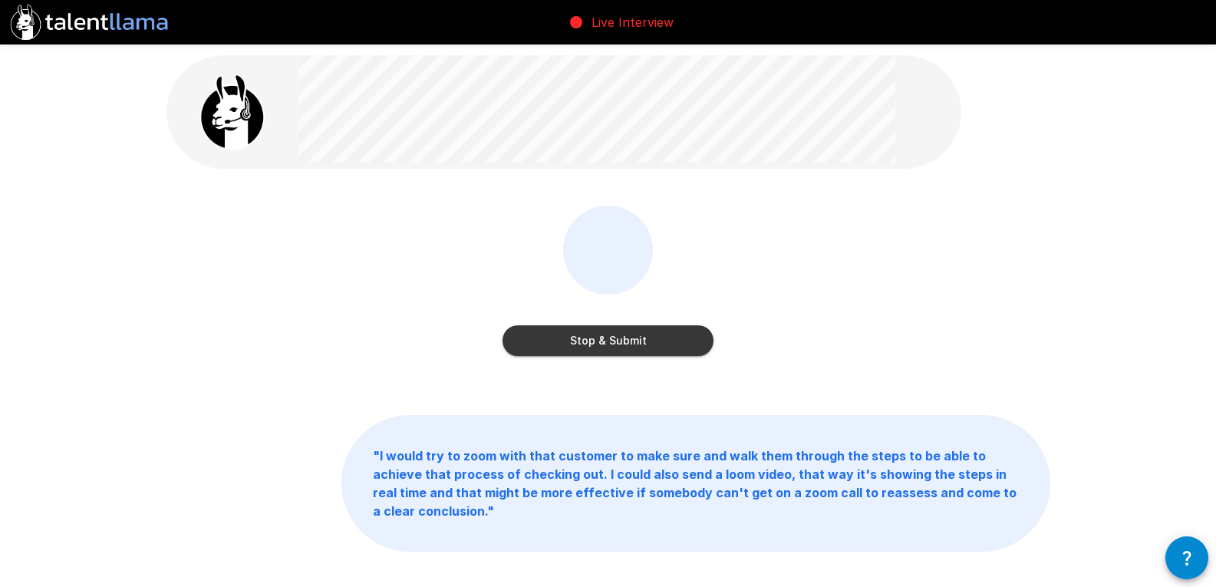
click at [584, 353] on button "Stop & Submit" at bounding box center [608, 340] width 211 height 31
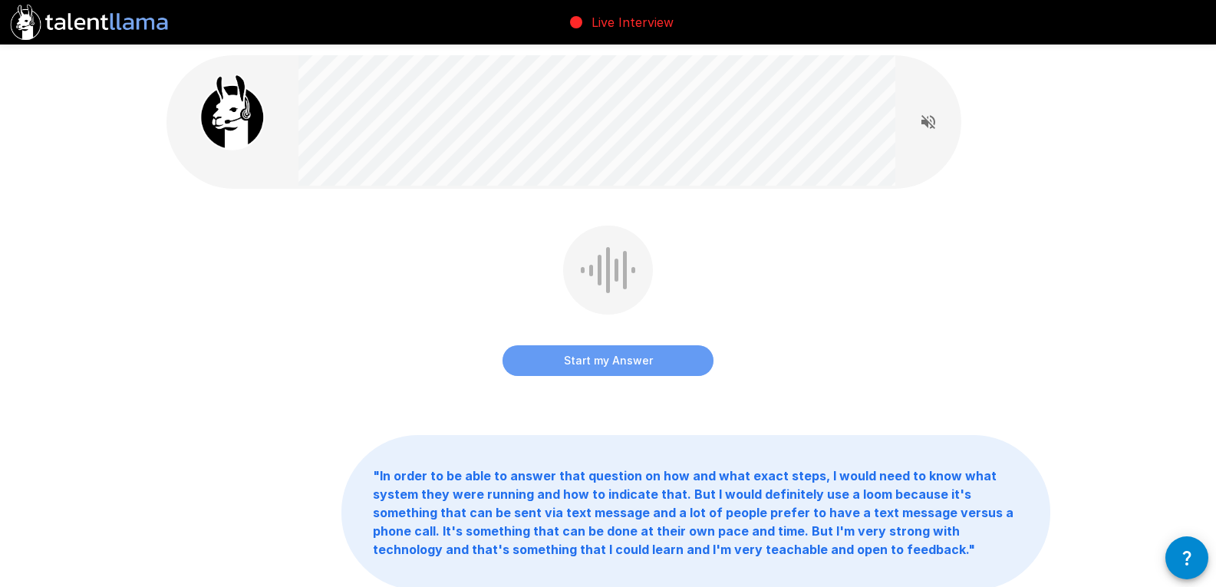
click at [584, 353] on button "Start my Answer" at bounding box center [608, 360] width 211 height 31
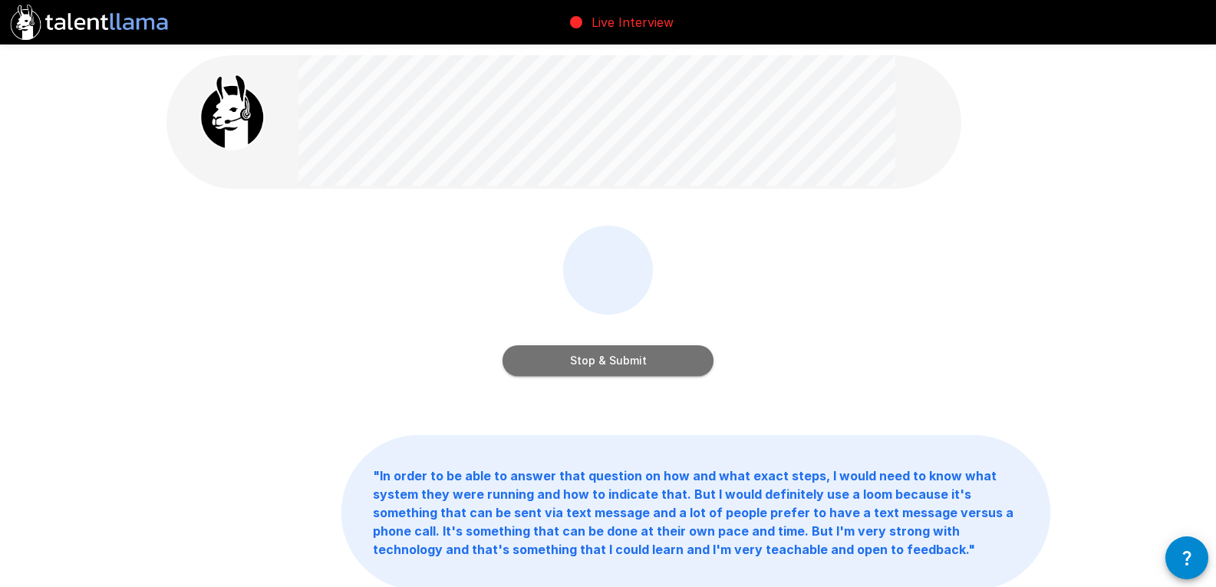
click at [584, 353] on button "Stop & Submit" at bounding box center [608, 360] width 211 height 31
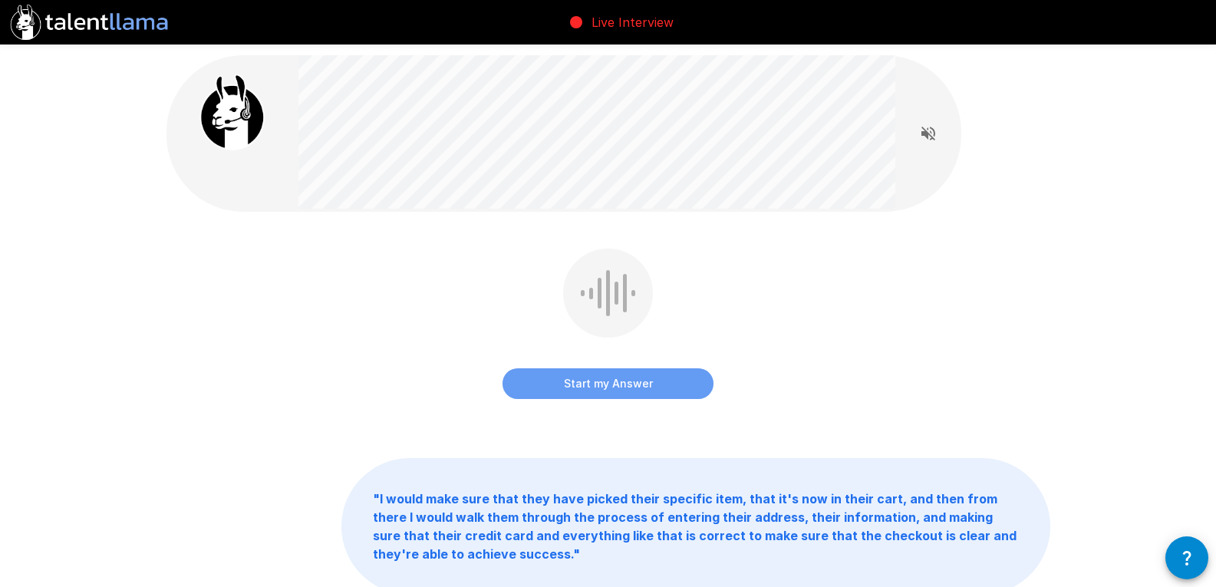
click at [593, 378] on button "Start my Answer" at bounding box center [608, 383] width 211 height 31
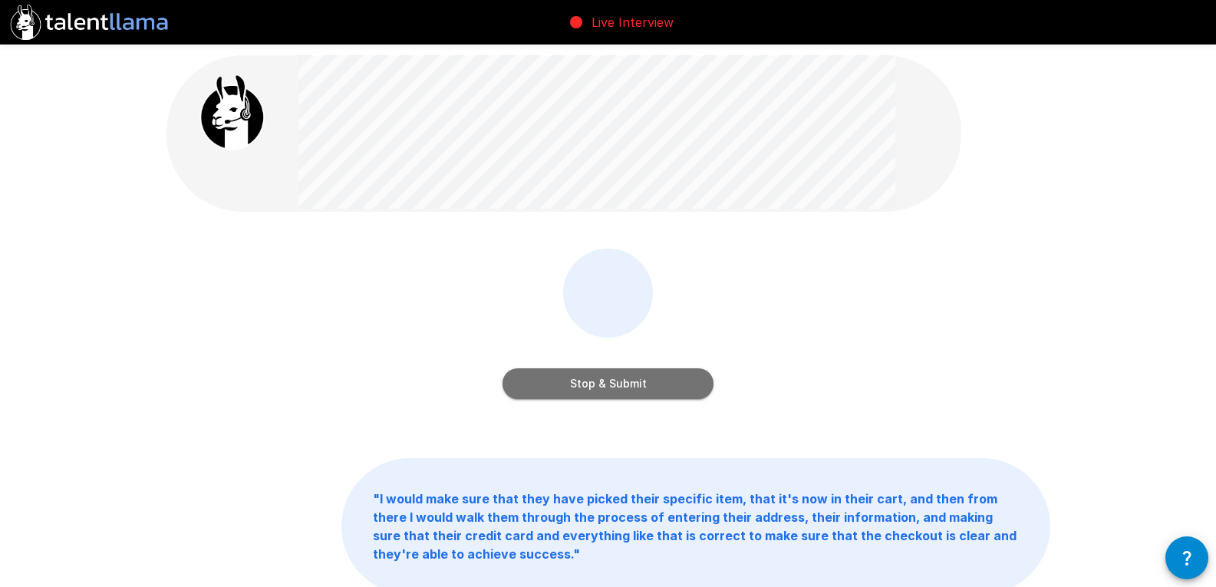
click at [593, 378] on button "Stop & Submit" at bounding box center [608, 383] width 211 height 31
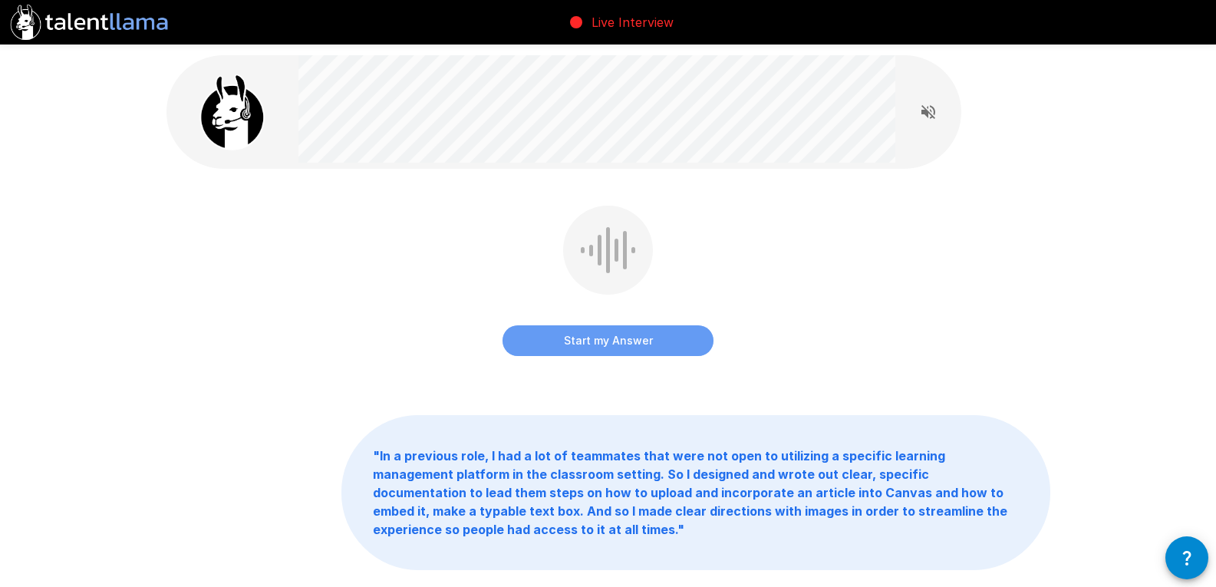
click at [606, 330] on button "Start my Answer" at bounding box center [608, 340] width 211 height 31
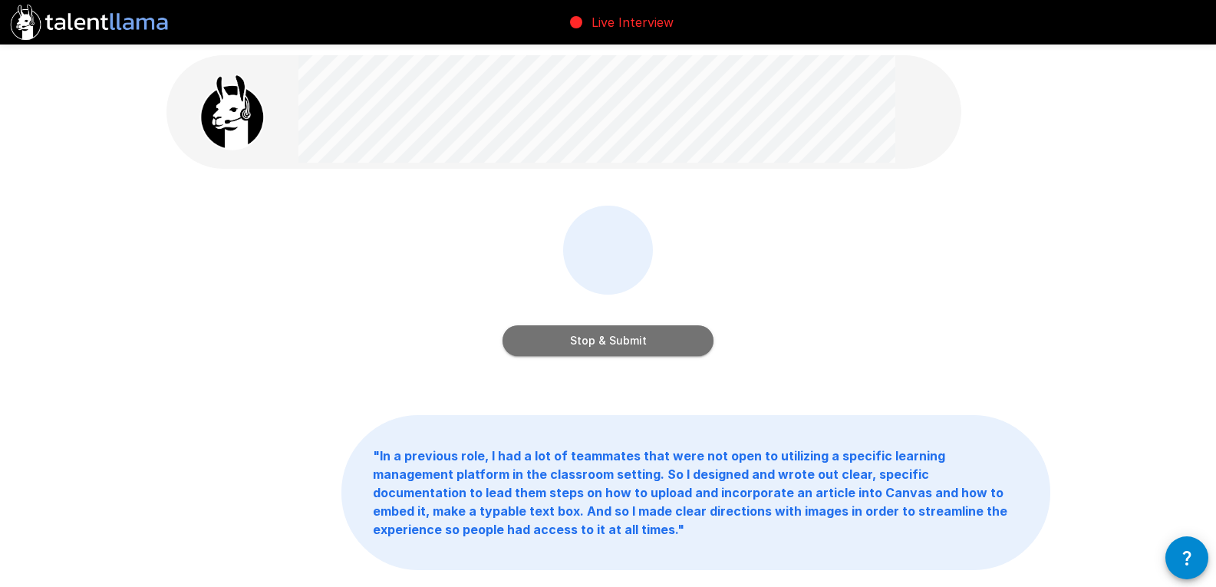
click at [606, 330] on button "Stop & Submit" at bounding box center [608, 340] width 211 height 31
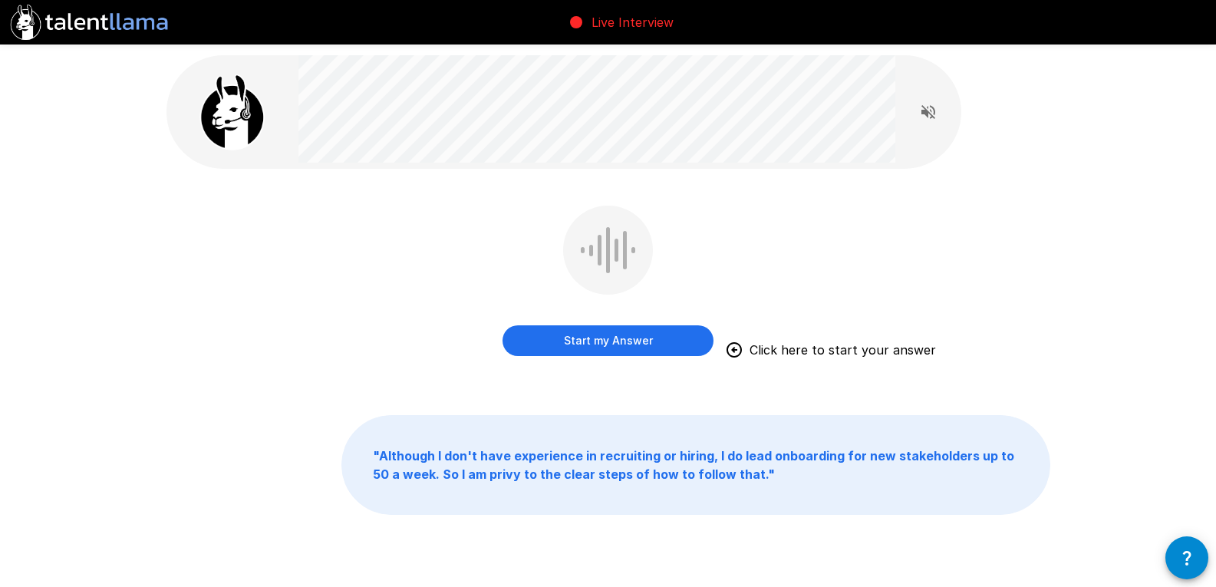
click at [610, 335] on button "Start my Answer" at bounding box center [608, 340] width 211 height 31
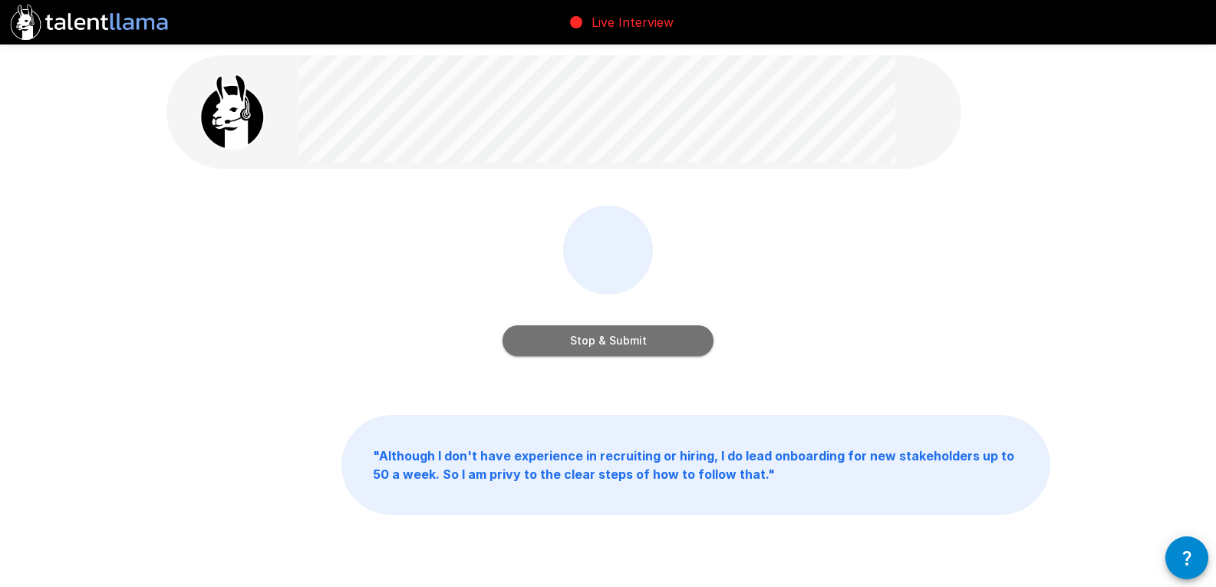
click at [610, 335] on button "Stop & Submit" at bounding box center [608, 340] width 211 height 31
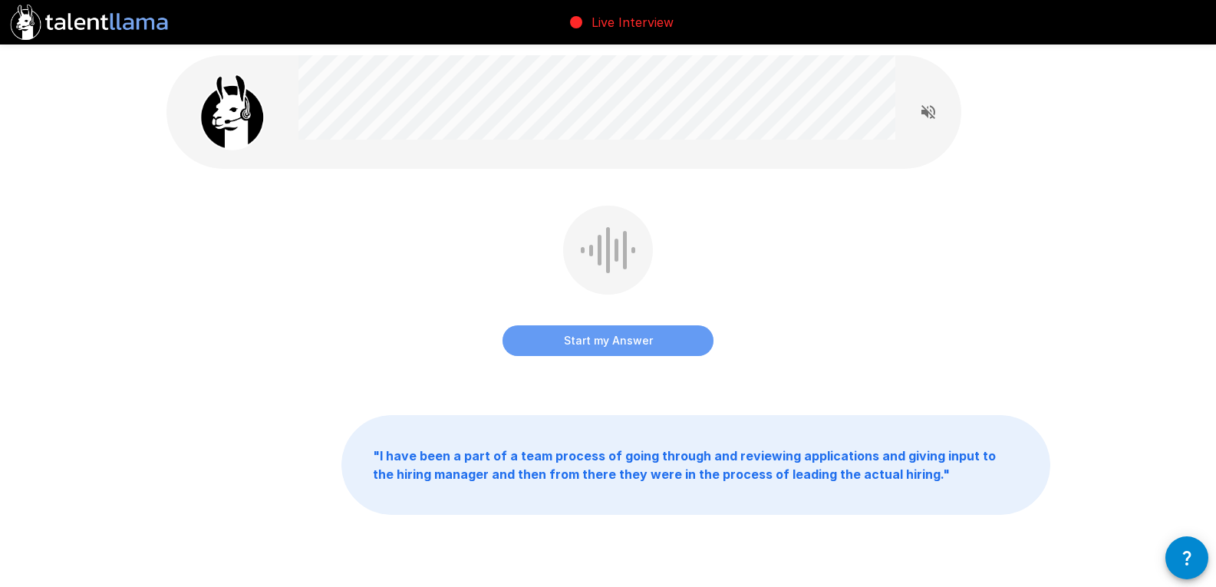
click at [610, 335] on button "Start my Answer" at bounding box center [608, 340] width 211 height 31
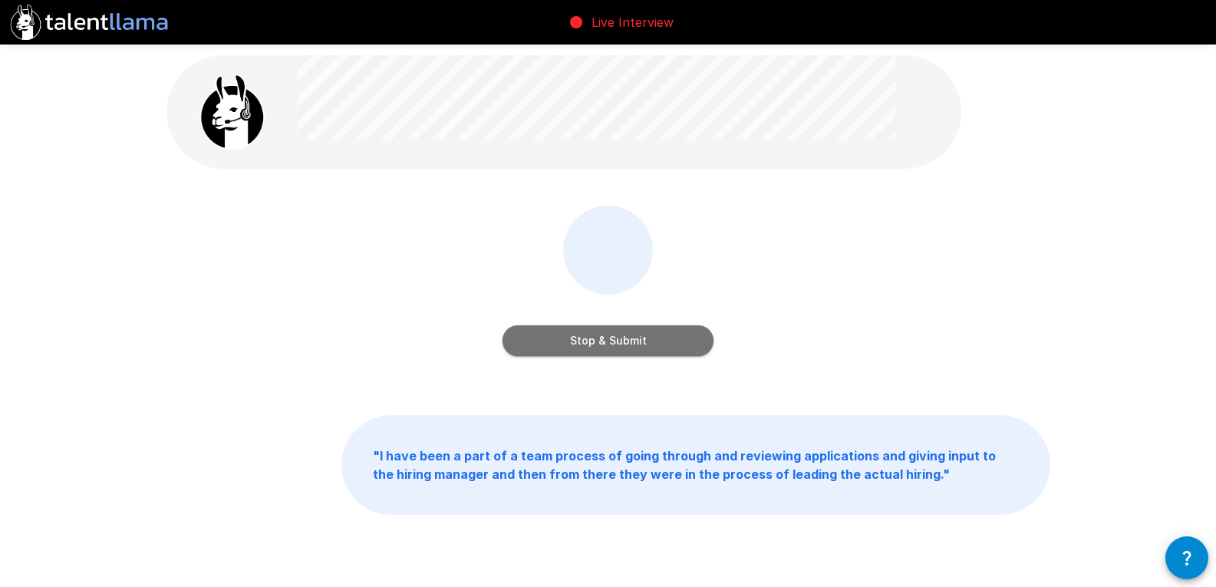
click at [610, 335] on button "Stop & Submit" at bounding box center [608, 340] width 211 height 31
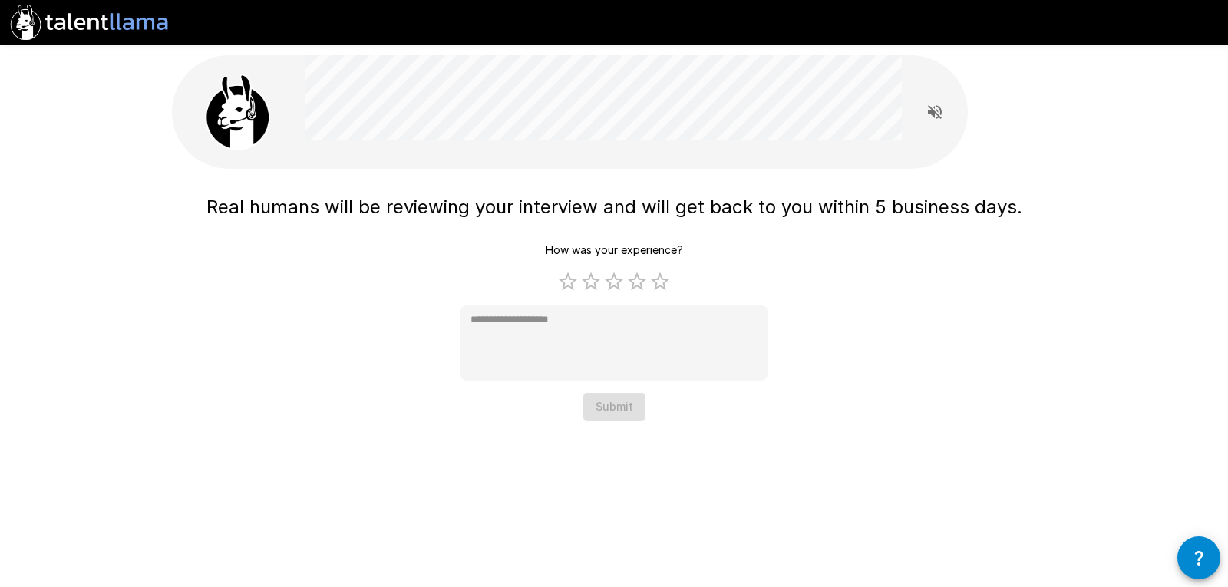
type textarea "*"
